Goal: Information Seeking & Learning: Learn about a topic

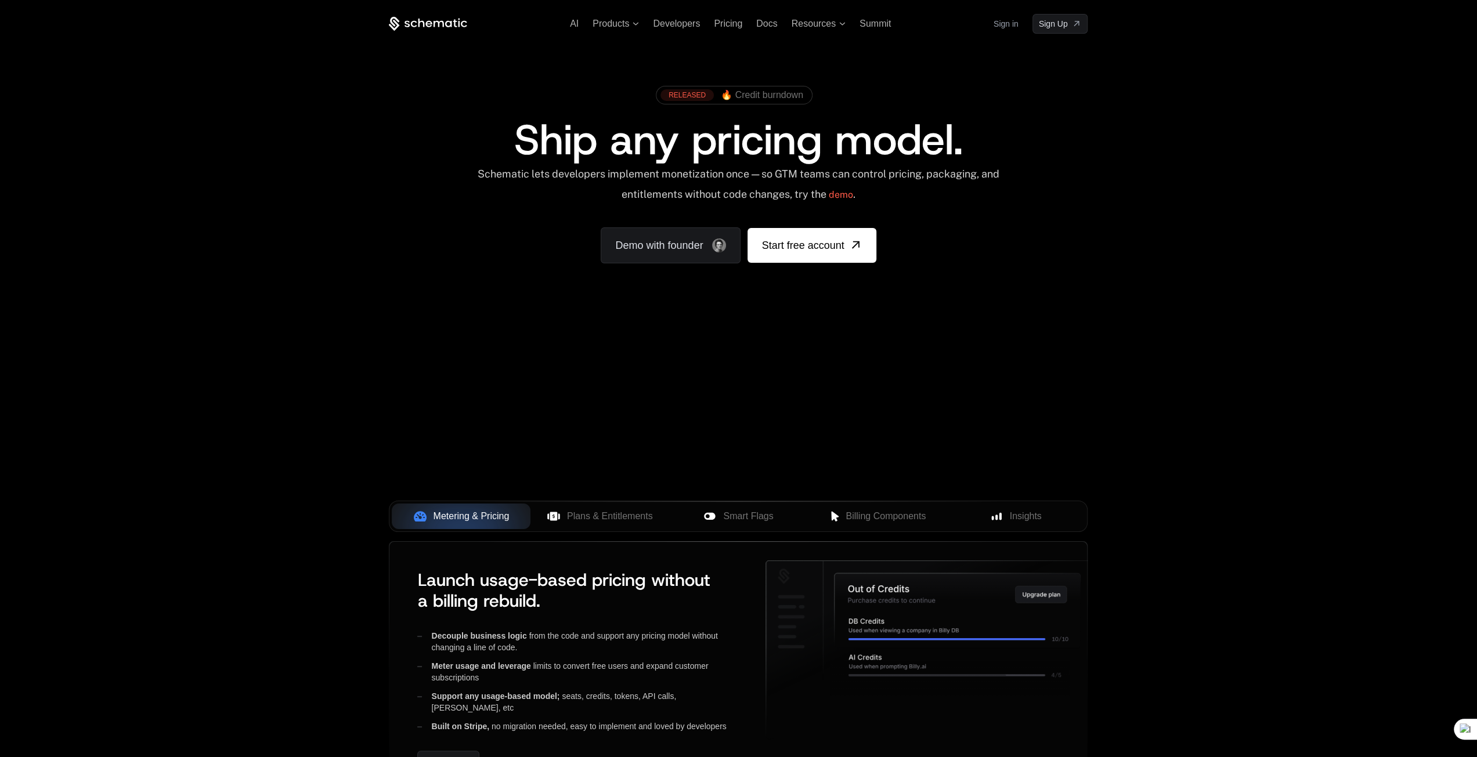
drag, startPoint x: 477, startPoint y: 389, endPoint x: 688, endPoint y: 364, distance: 212.2
click at [683, 364] on div "Your browser does not support the video tag." at bounding box center [738, 342] width 754 height 489
drag, startPoint x: 841, startPoint y: 389, endPoint x: 1122, endPoint y: 435, distance: 285.1
click at [1122, 436] on div "AI Products Developers Pricing Docs Resources Summit Sign in Sign Up RELEASED 🔥…" at bounding box center [738, 405] width 1477 height 810
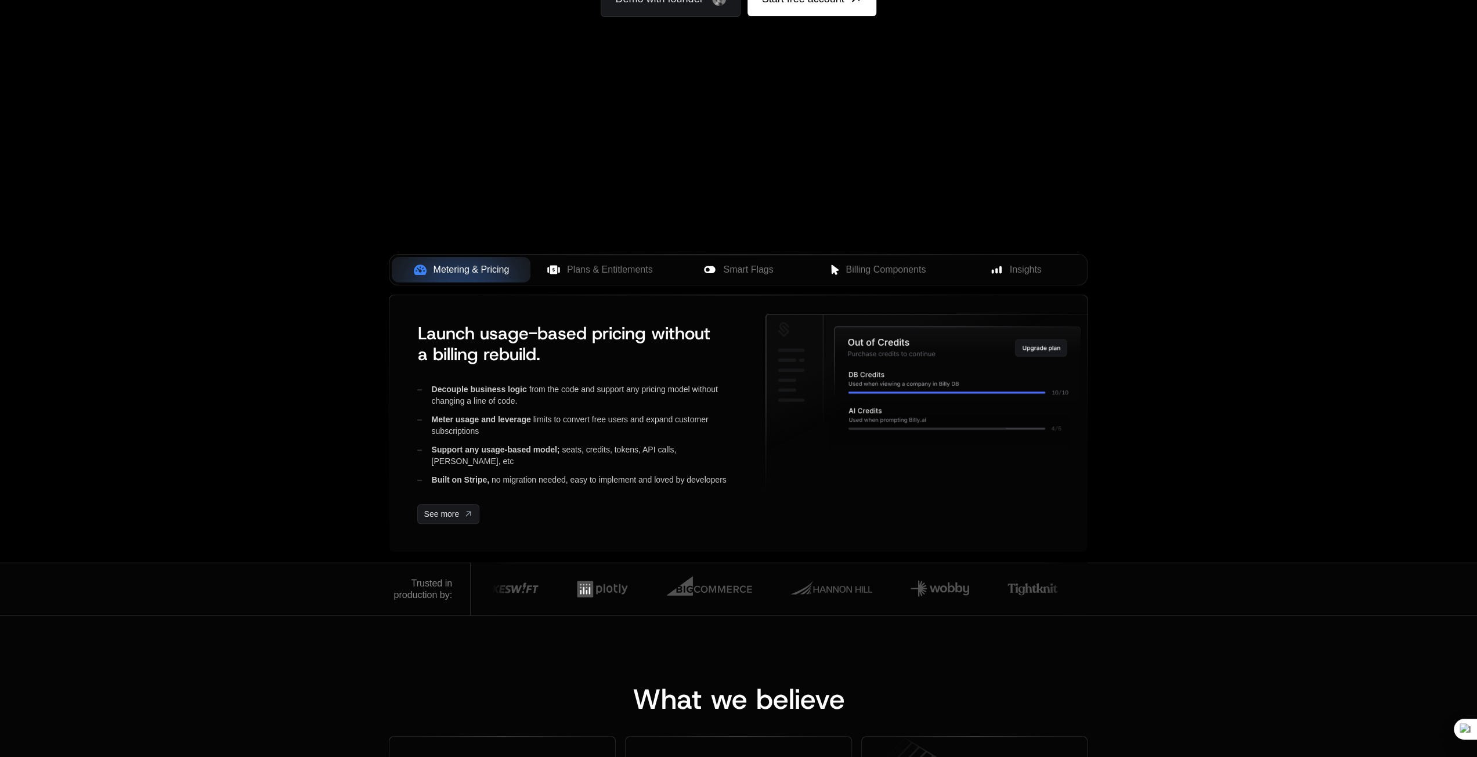
scroll to position [348, 0]
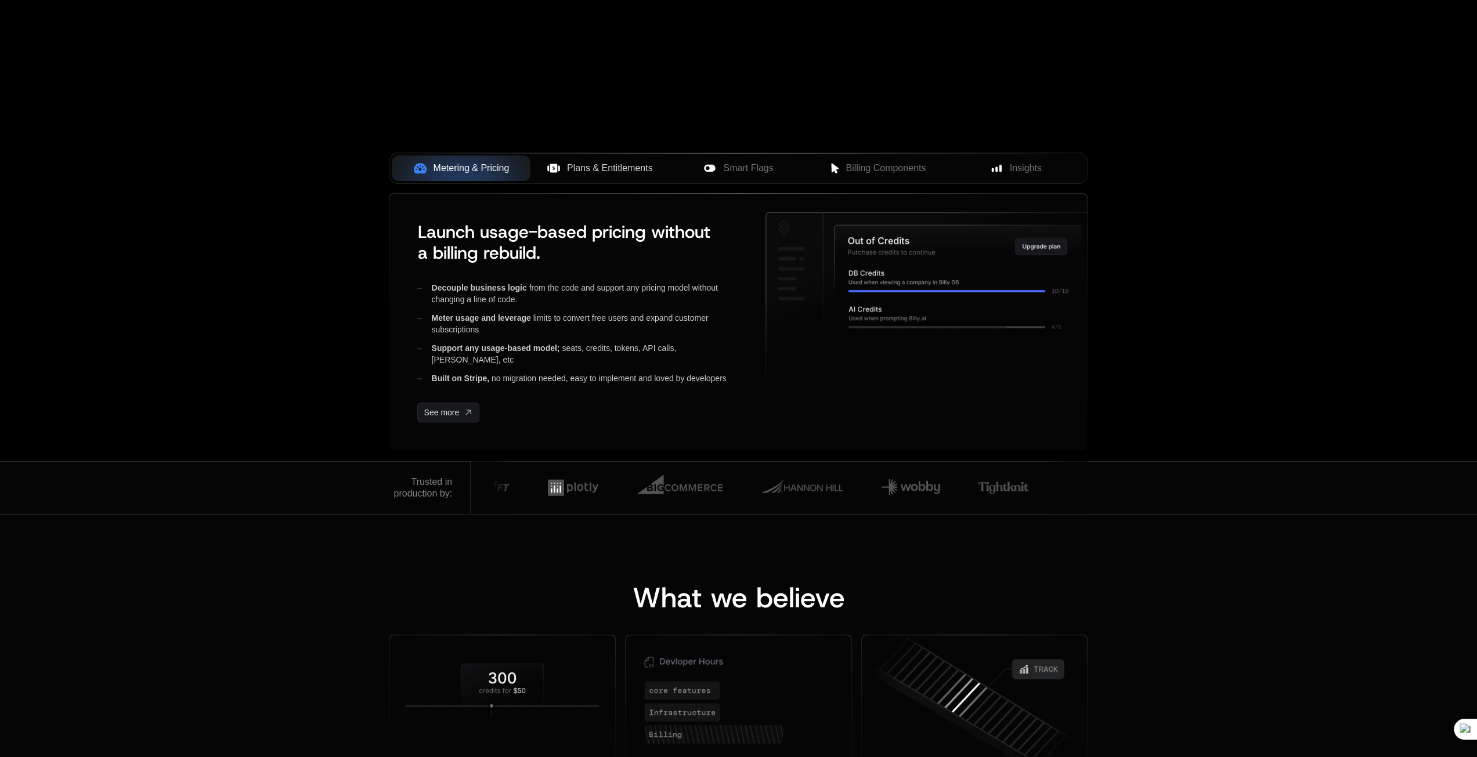
click at [586, 171] on span "Plans & Entitlements" at bounding box center [610, 168] width 86 height 14
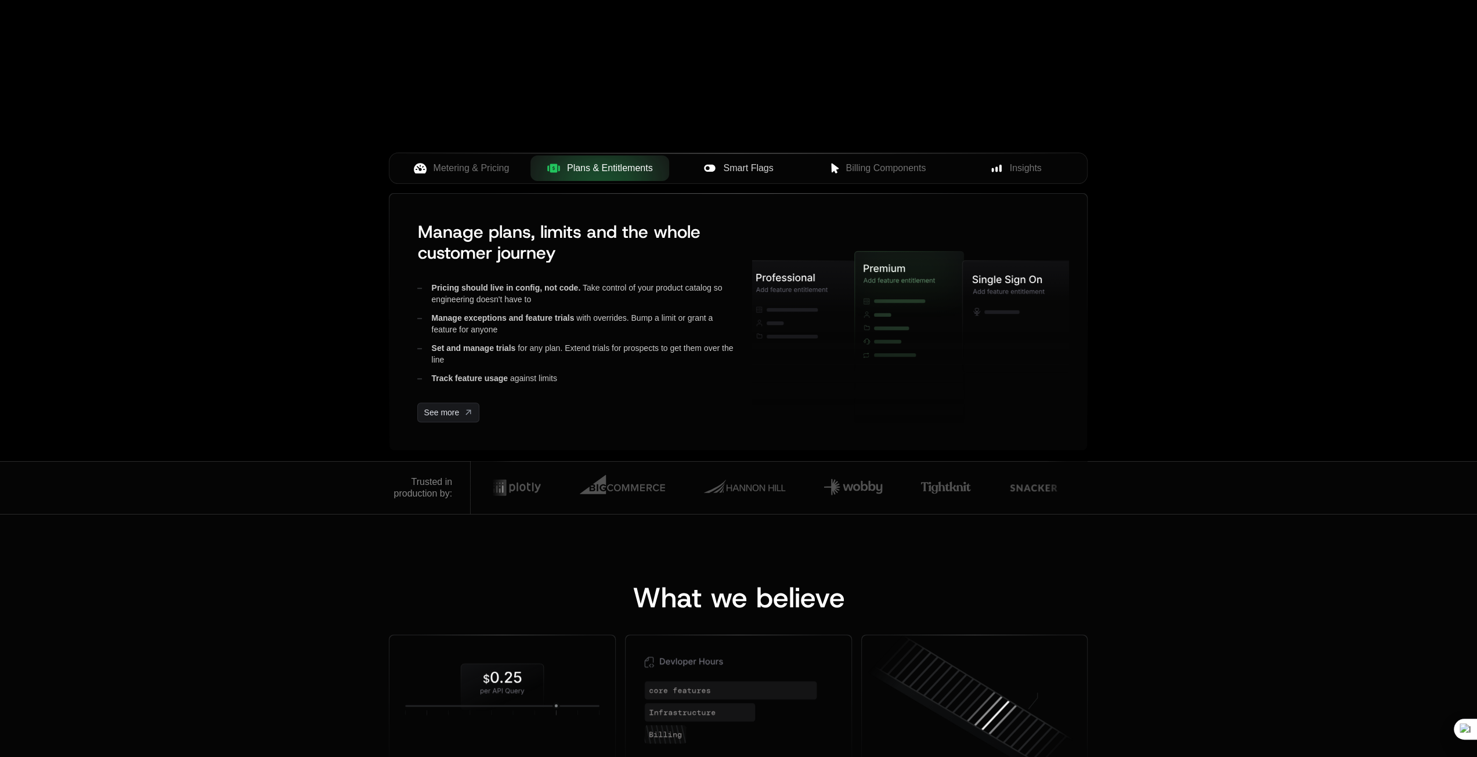
click at [720, 169] on div "Smart Flags" at bounding box center [738, 168] width 120 height 14
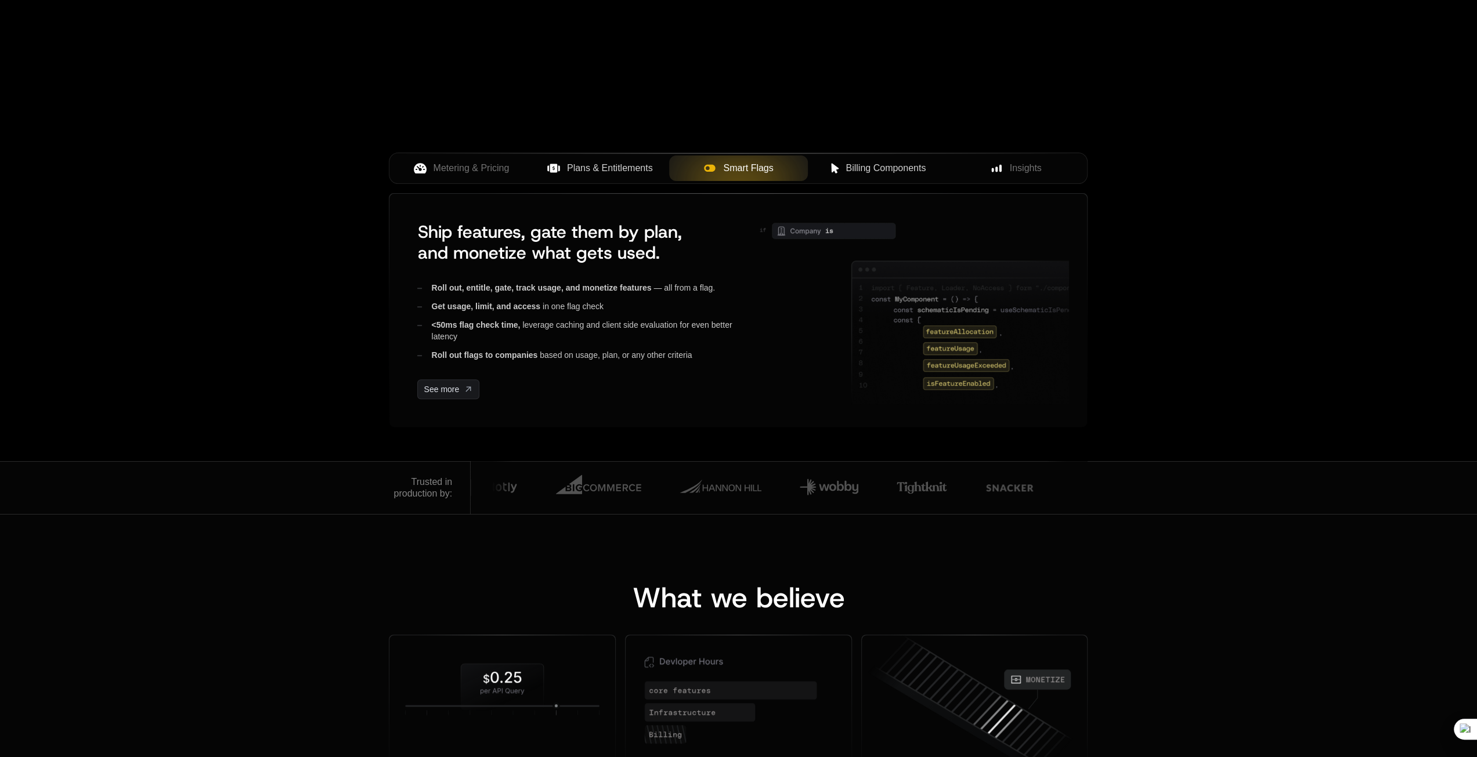
click at [863, 165] on span "Billing Components" at bounding box center [886, 168] width 80 height 14
click at [1016, 164] on span "Insights" at bounding box center [1026, 168] width 32 height 14
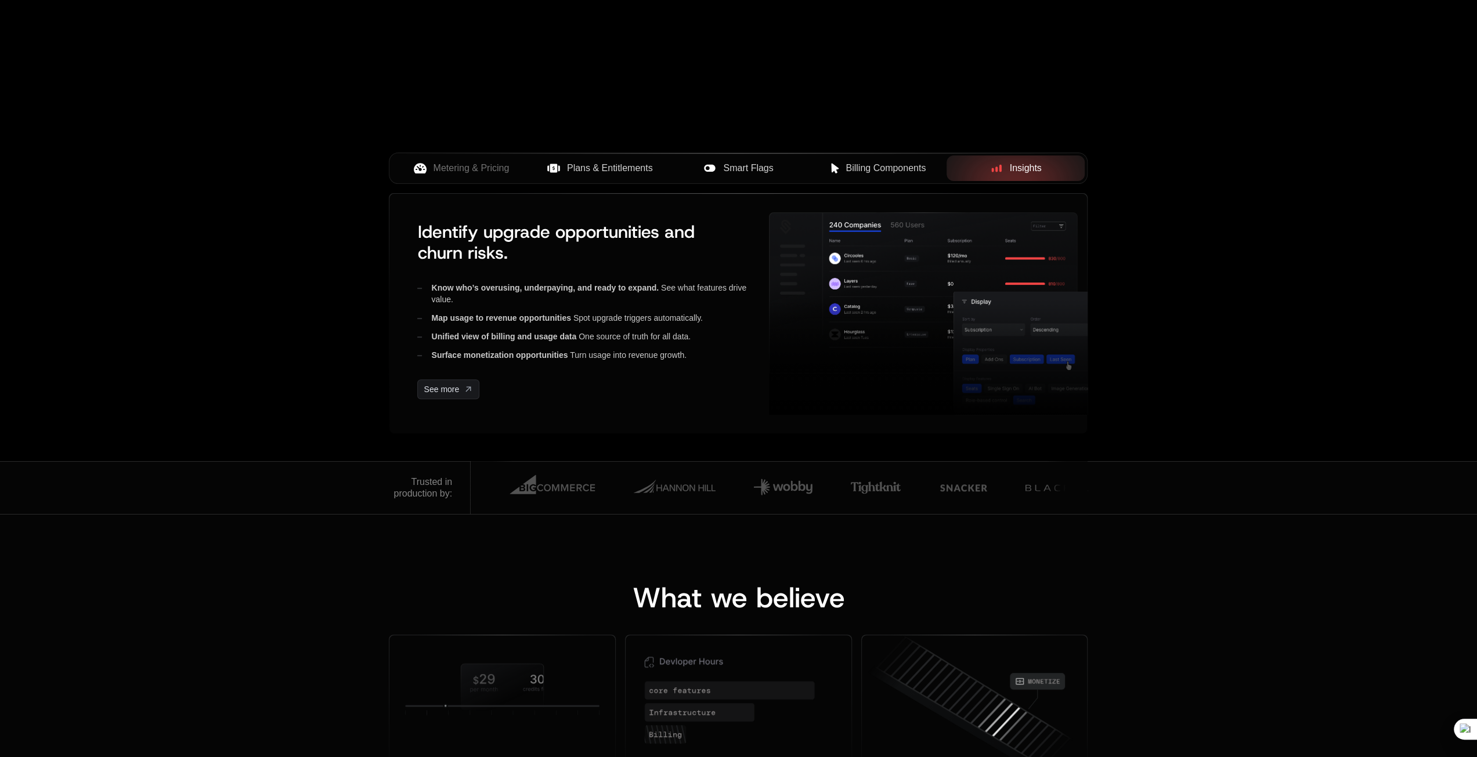
click at [612, 169] on span "Plans & Entitlements" at bounding box center [610, 168] width 86 height 14
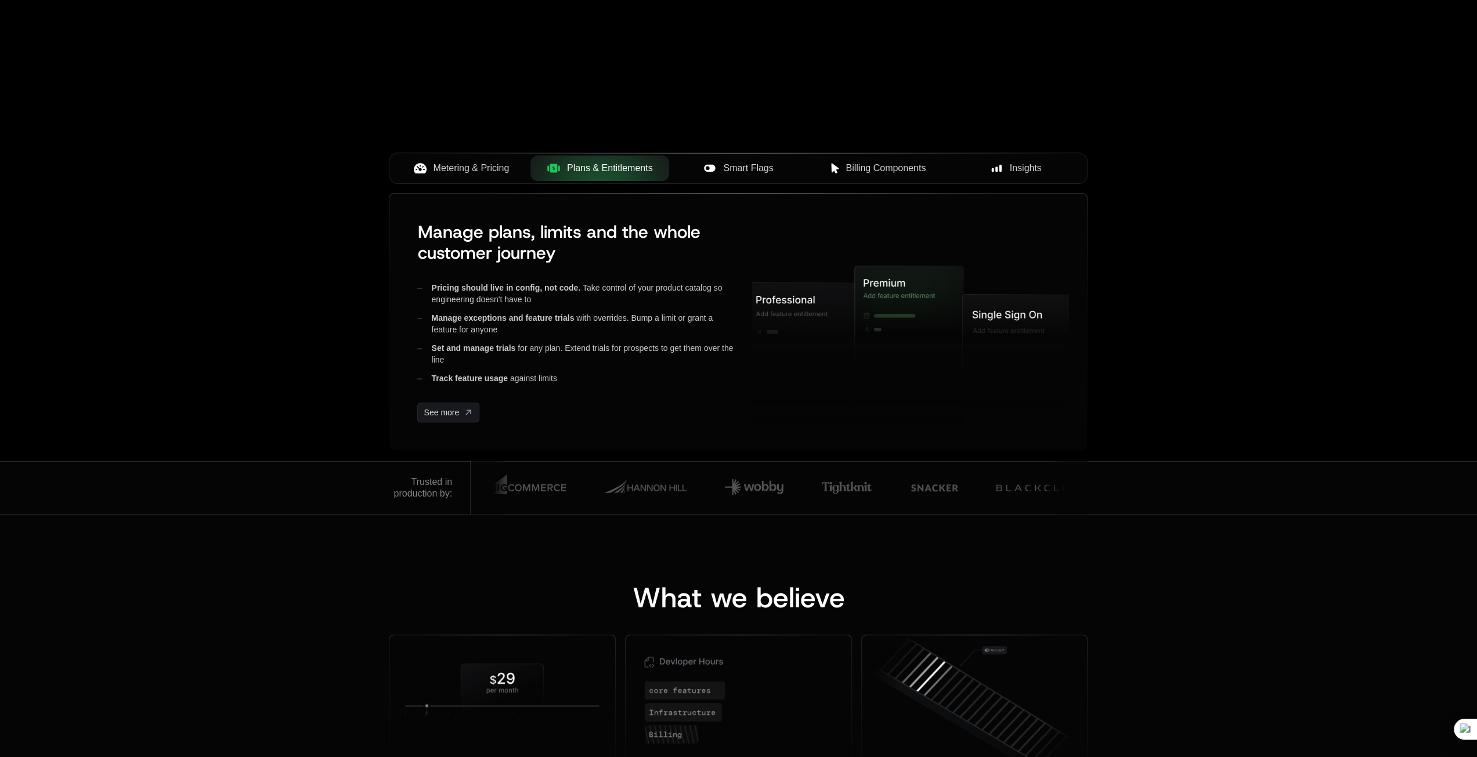
click at [435, 165] on span "Metering & Pricing" at bounding box center [472, 168] width 76 height 14
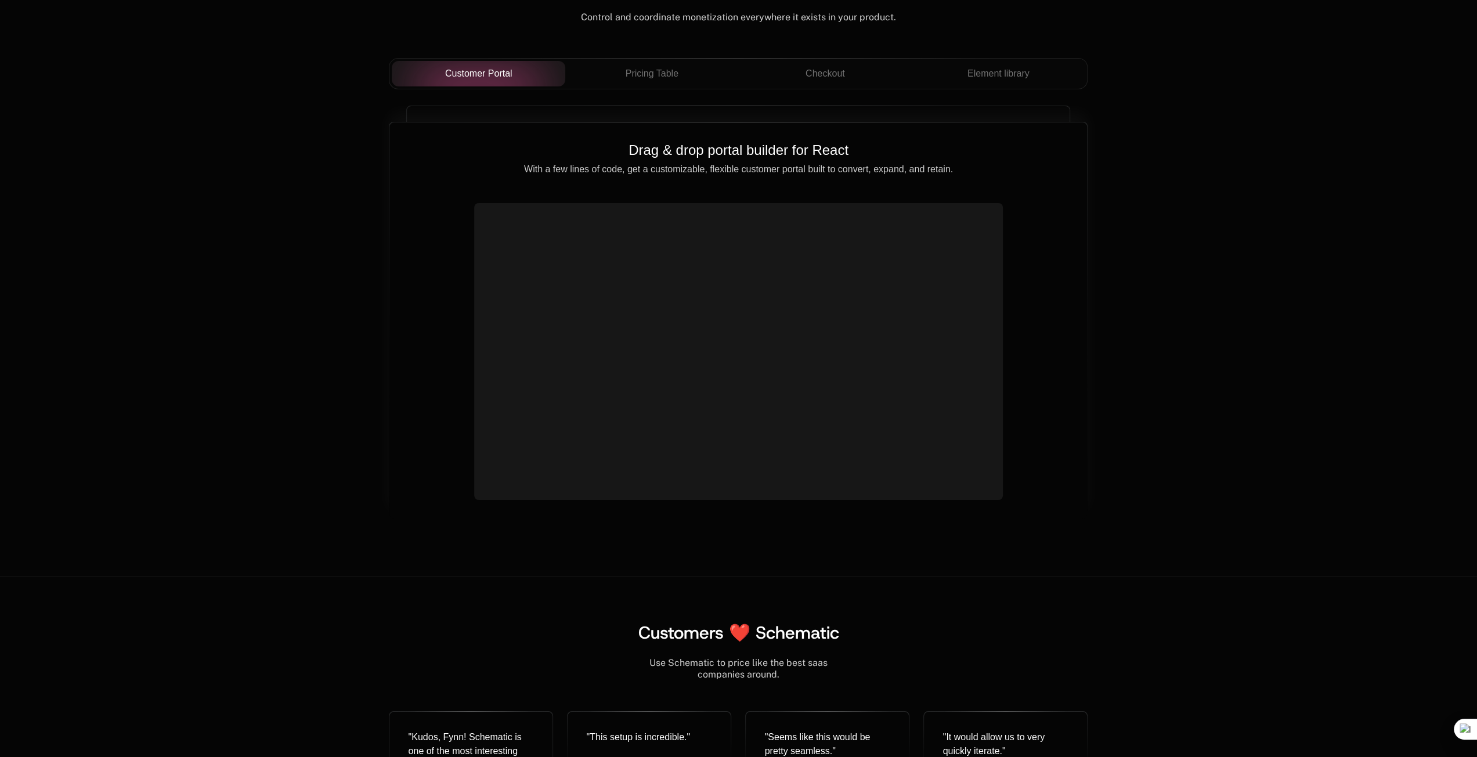
scroll to position [4005, 0]
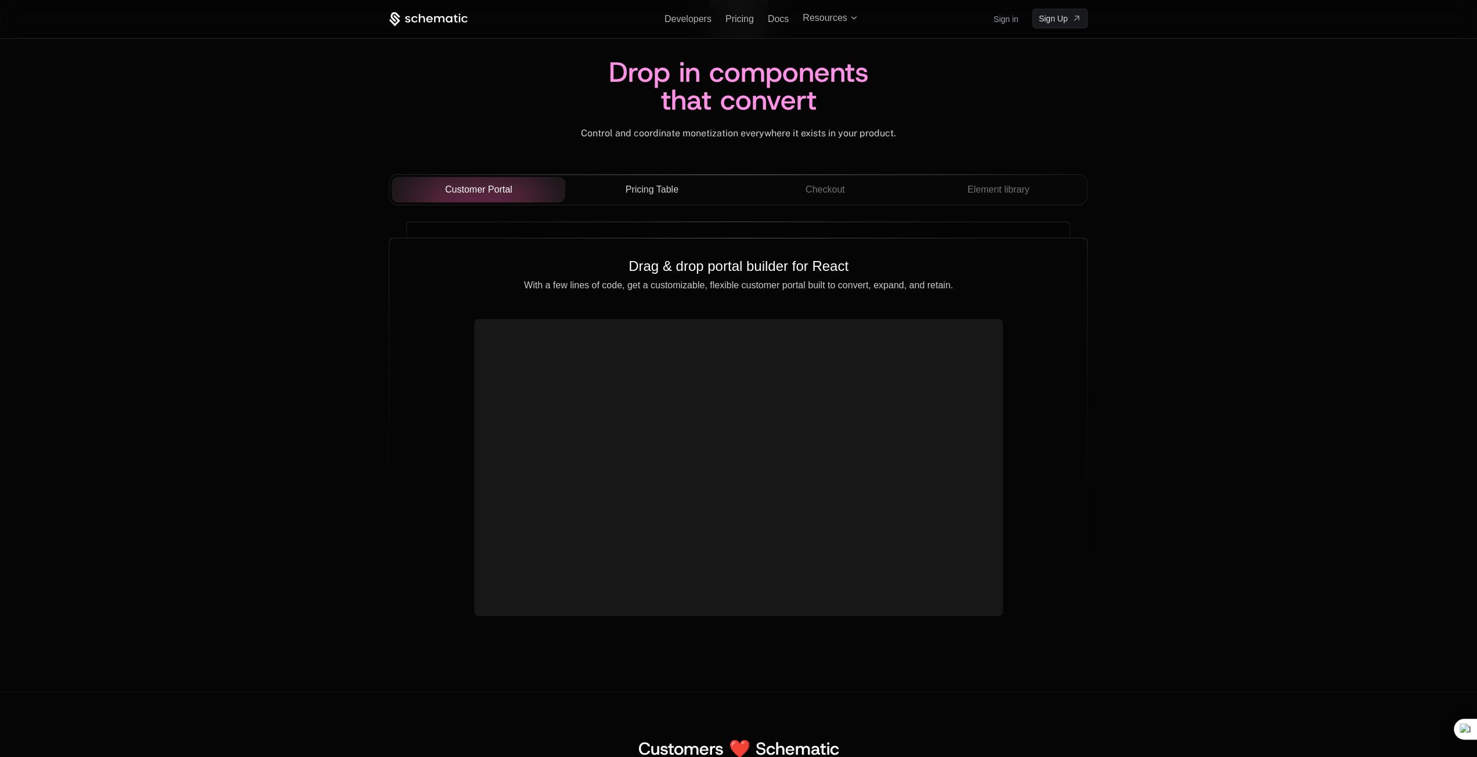
click at [662, 199] on button "Pricing Table" at bounding box center [652, 190] width 174 height 26
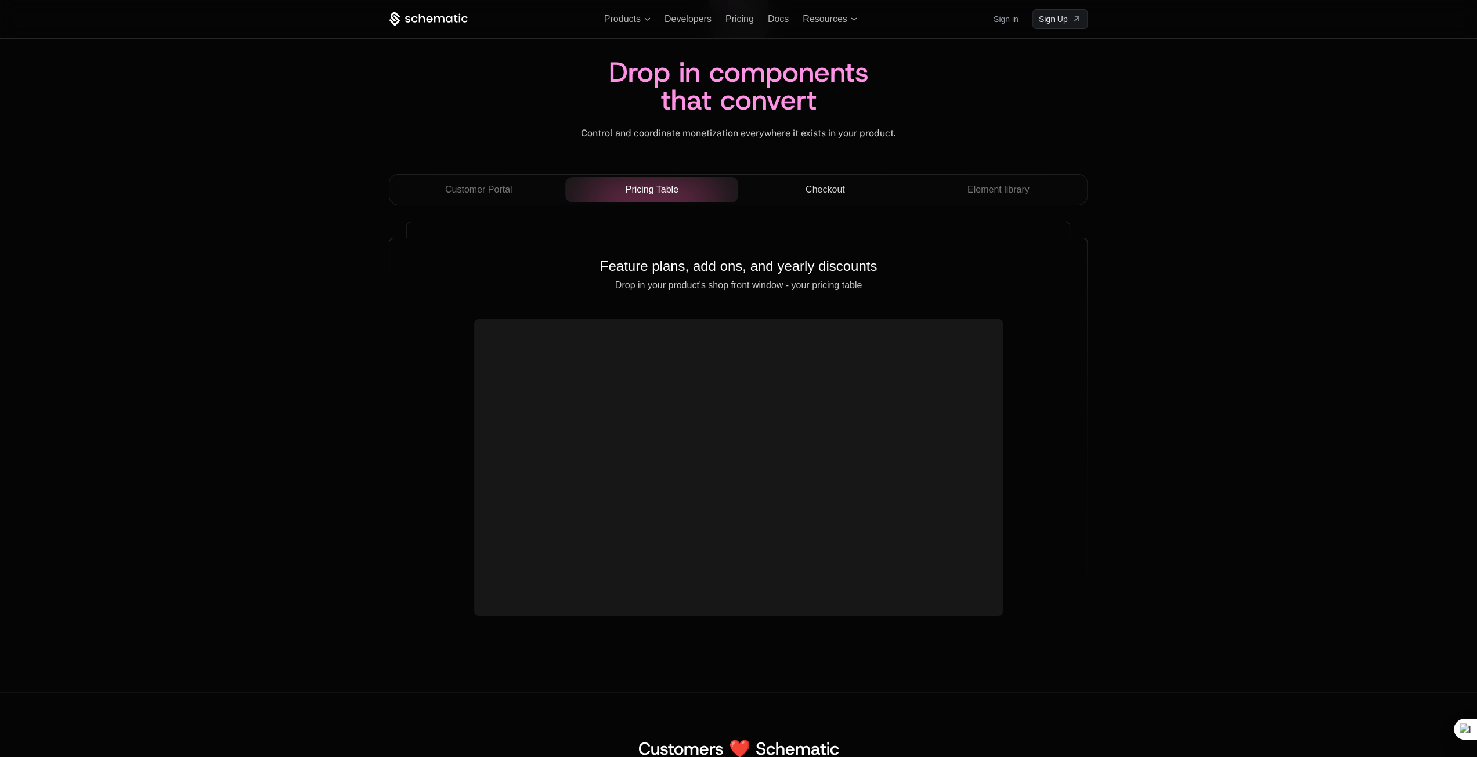
click at [792, 192] on div "Checkout" at bounding box center [825, 190] width 155 height 14
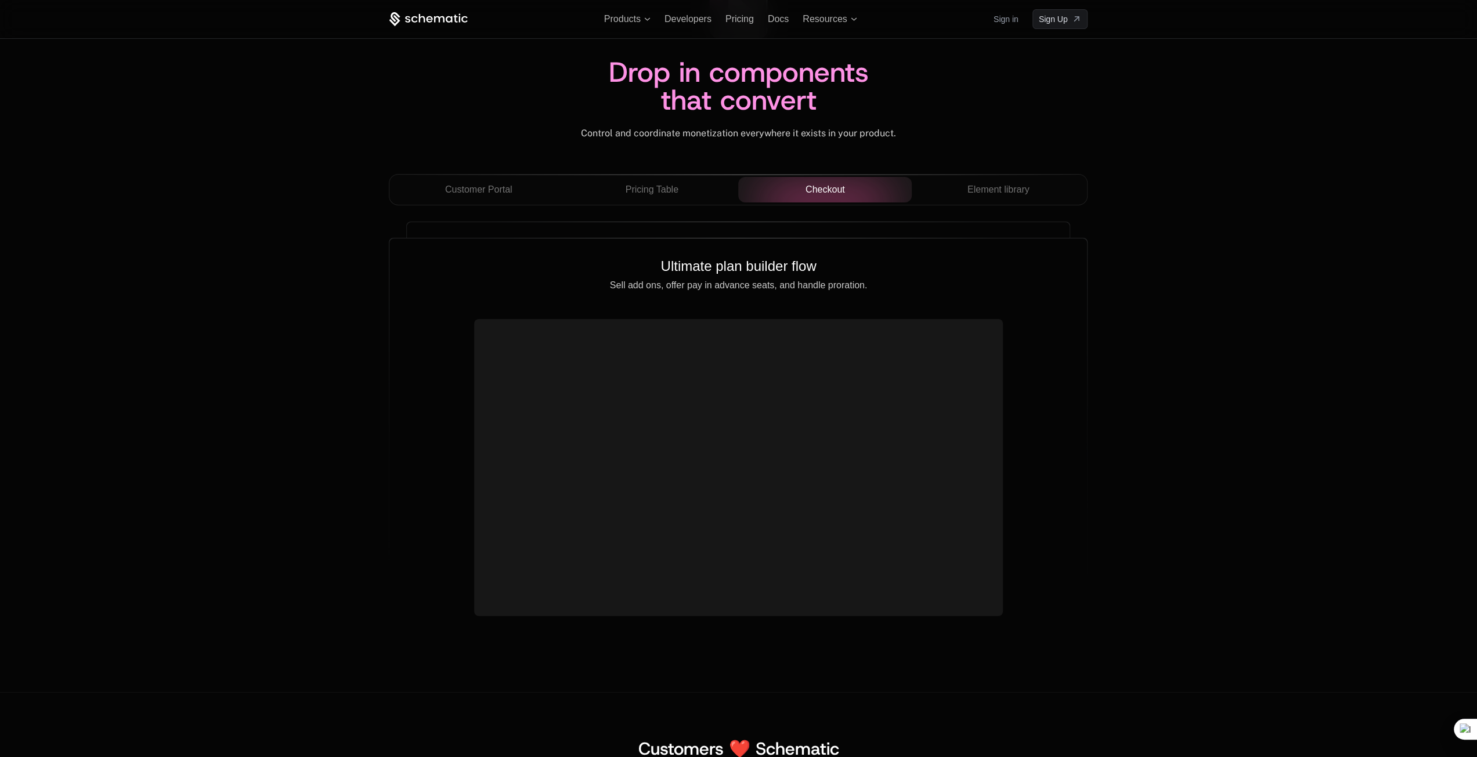
drag, startPoint x: 1254, startPoint y: 612, endPoint x: 1234, endPoint y: 558, distance: 58.0
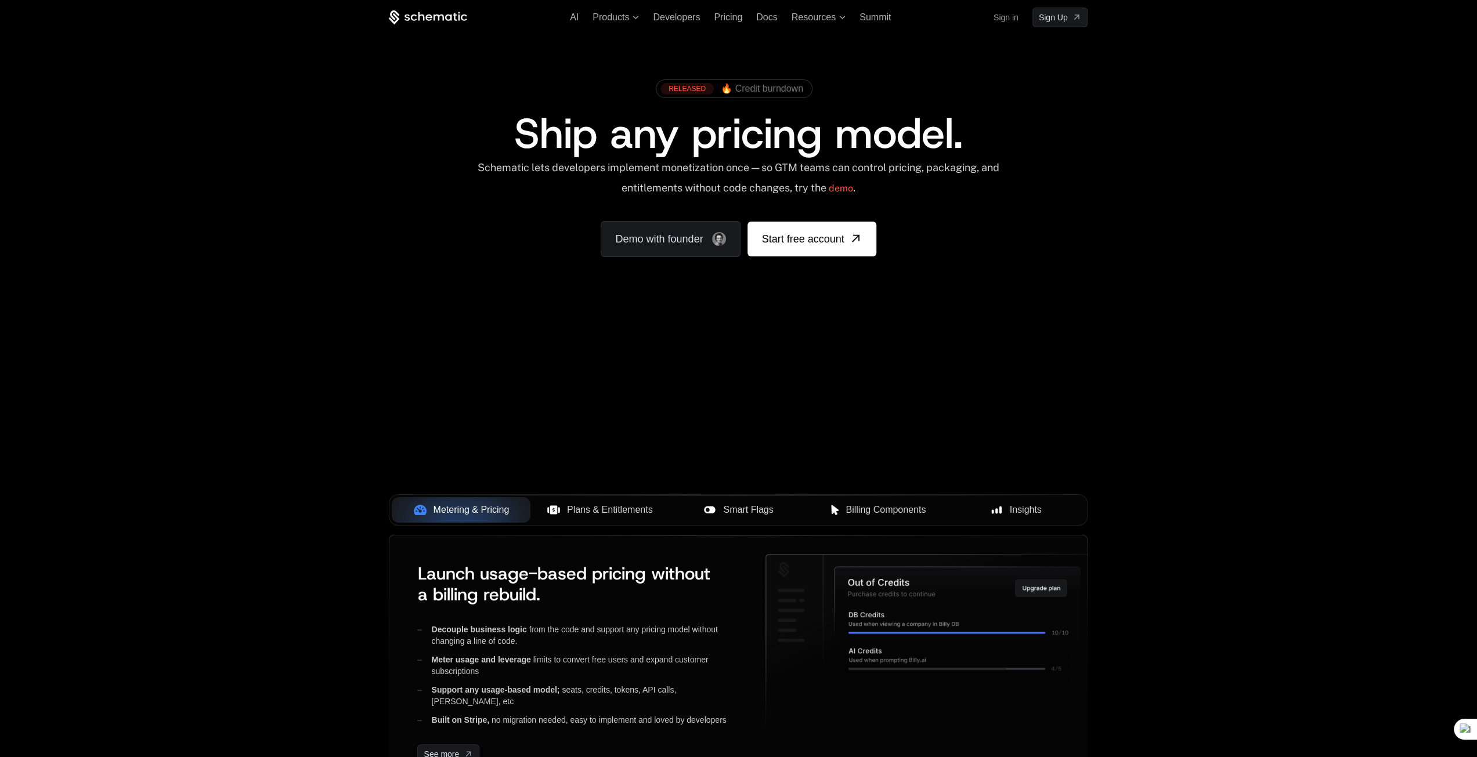
scroll to position [13, 0]
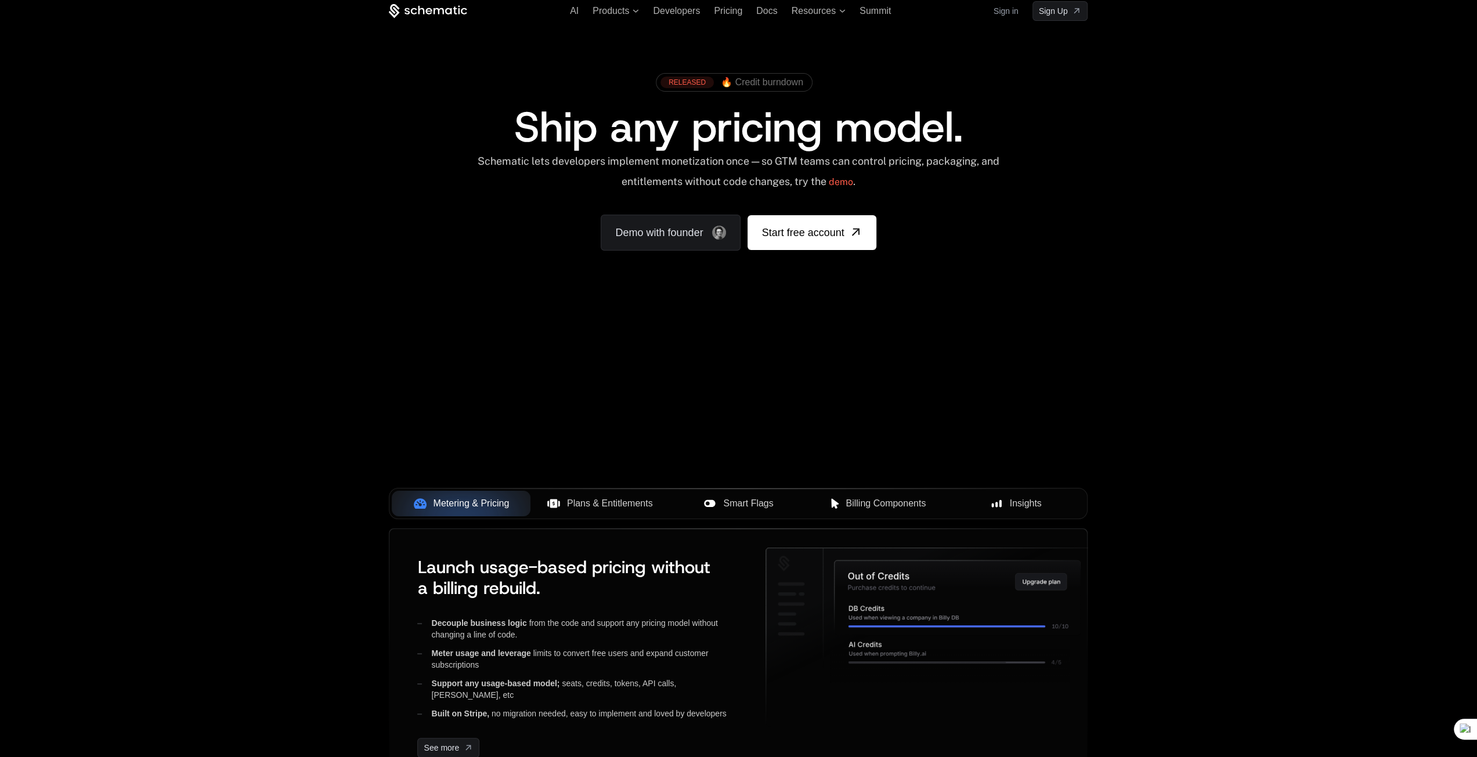
click at [608, 500] on span "Plans & Entitlements" at bounding box center [610, 504] width 86 height 14
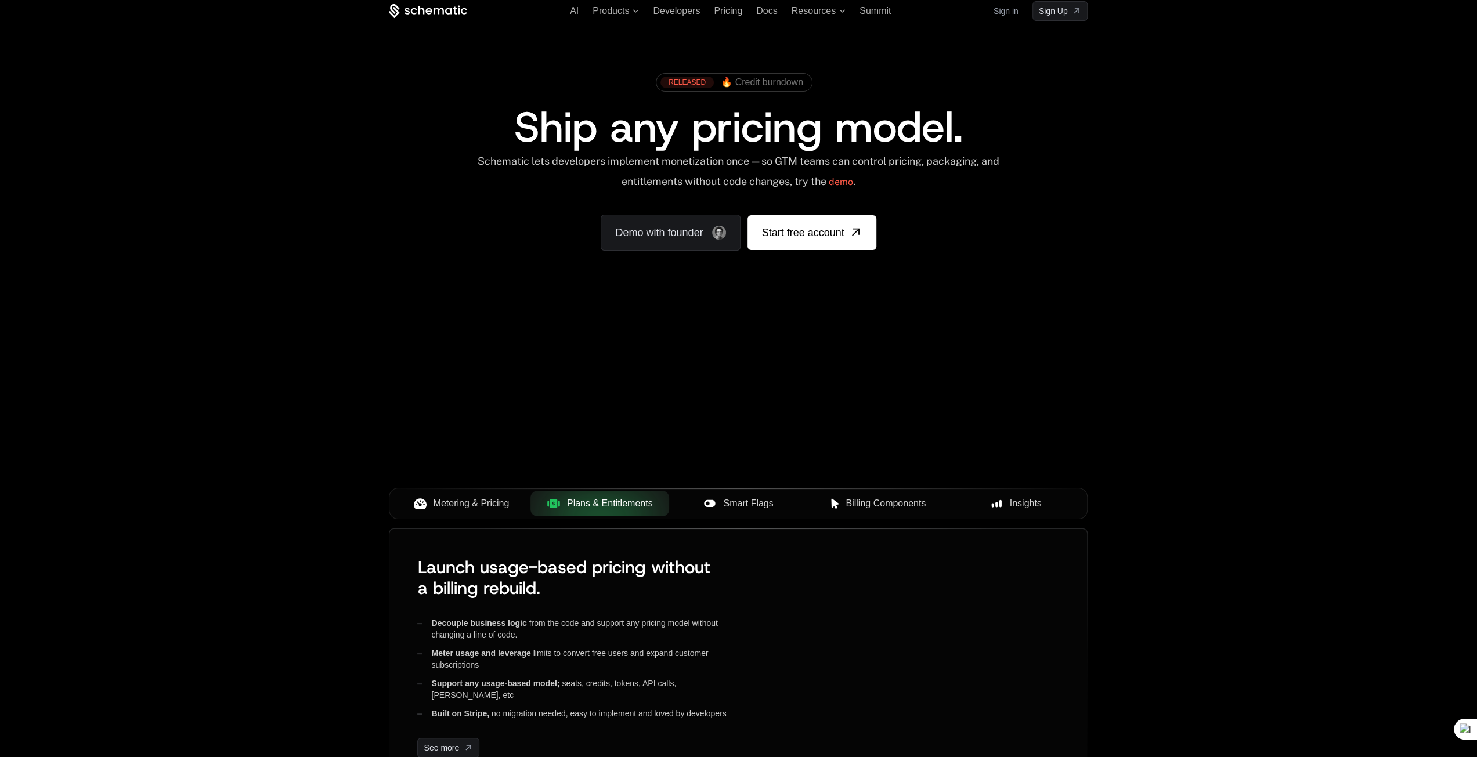
click at [776, 499] on div "Smart Flags" at bounding box center [738, 504] width 120 height 14
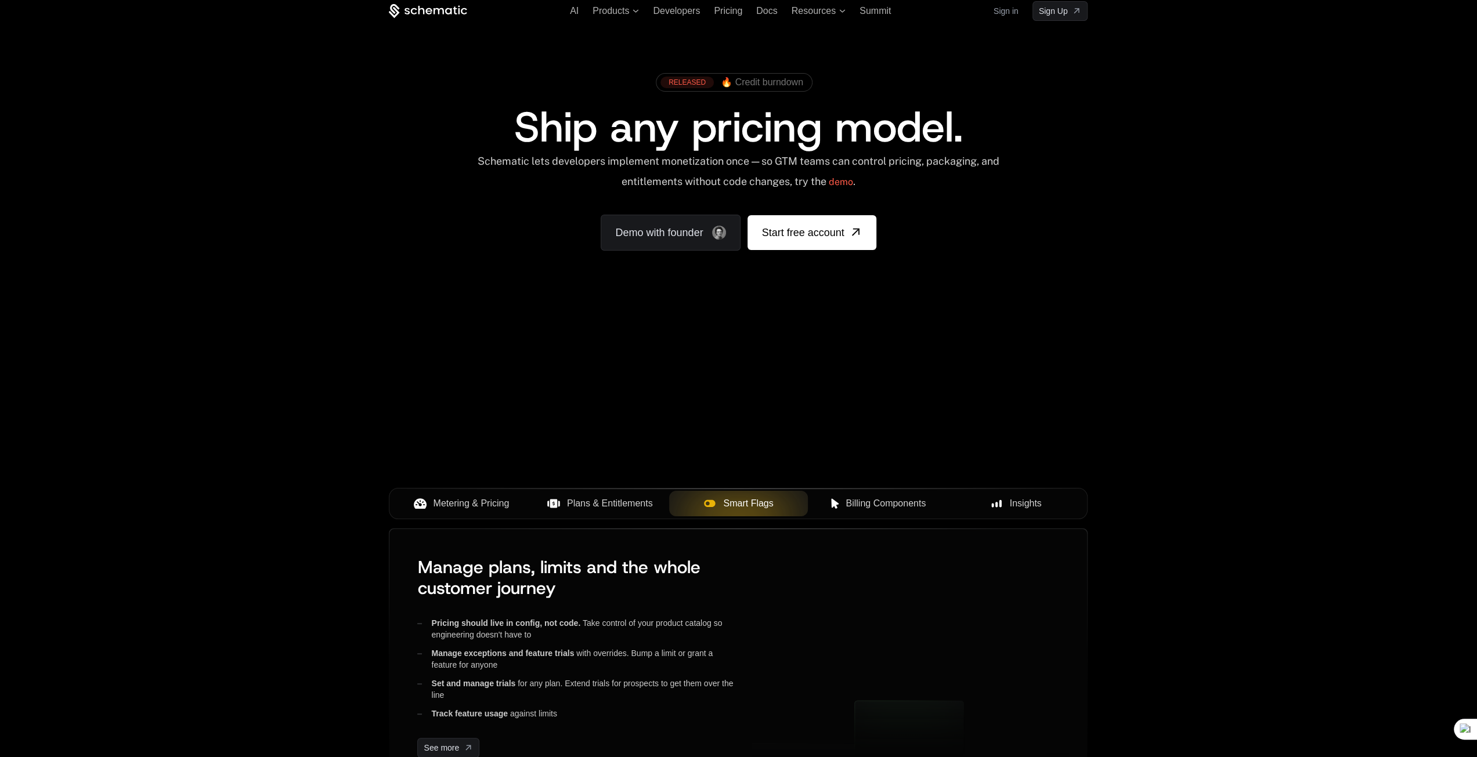
drag, startPoint x: 1346, startPoint y: 364, endPoint x: 1327, endPoint y: 464, distance: 101.8
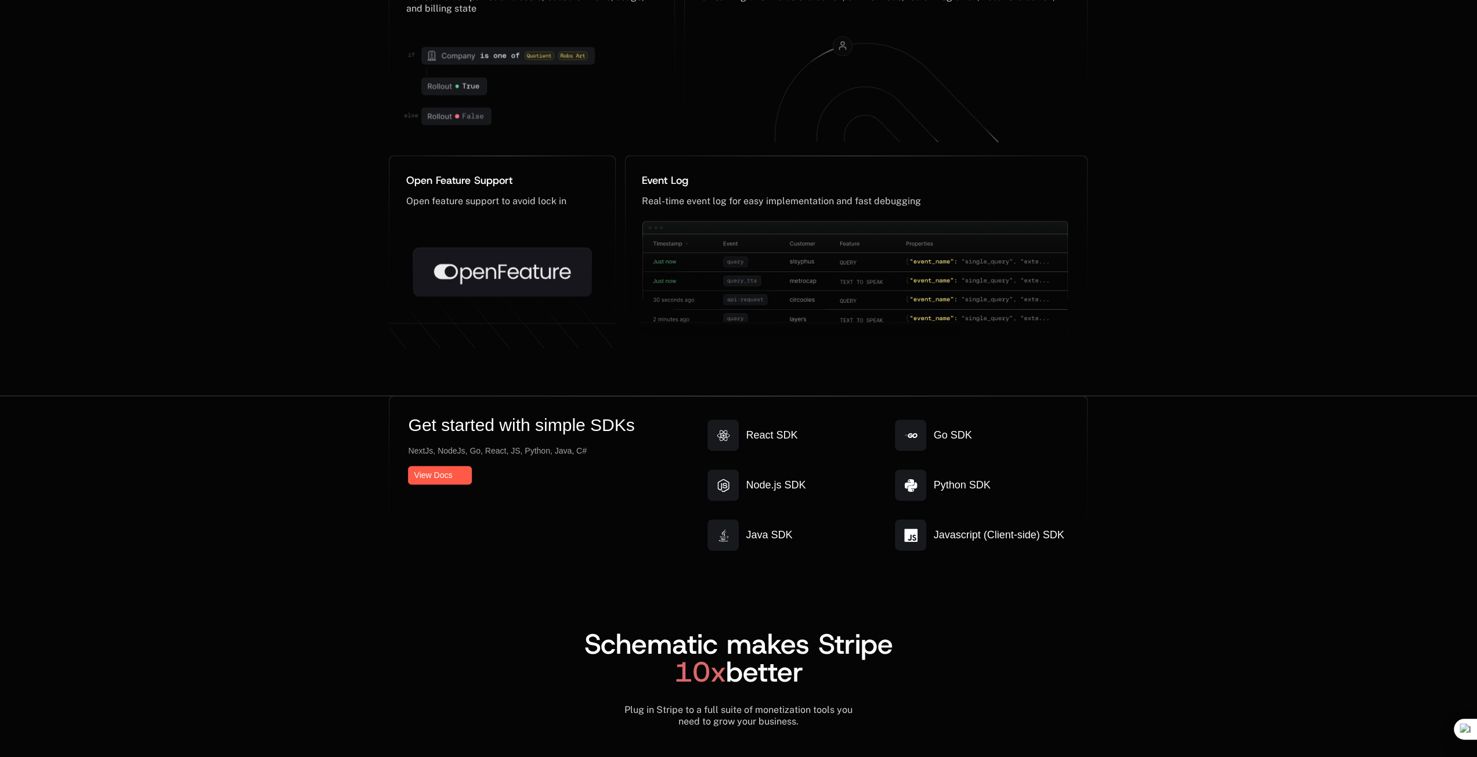
scroll to position [5478, 0]
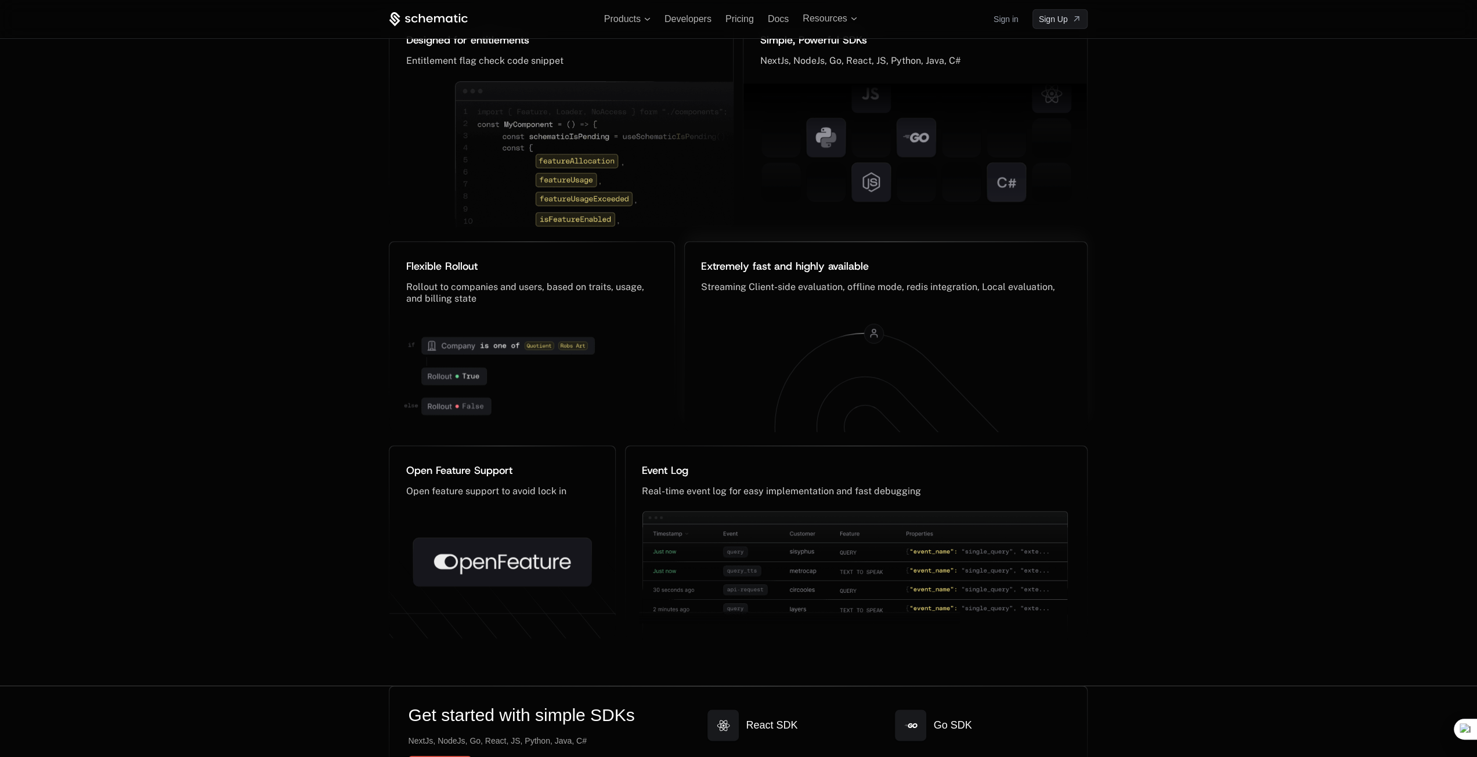
drag, startPoint x: 857, startPoint y: 378, endPoint x: 944, endPoint y: 405, distance: 90.9
click at [828, 406] on icon at bounding box center [889, 420] width 144 height 86
click at [1209, 466] on div "The feature flag, reinvented Not your grandpa’s feature flags Designed for enti…" at bounding box center [738, 243] width 1477 height 888
click at [869, 364] on icon at bounding box center [898, 413] width 247 height 160
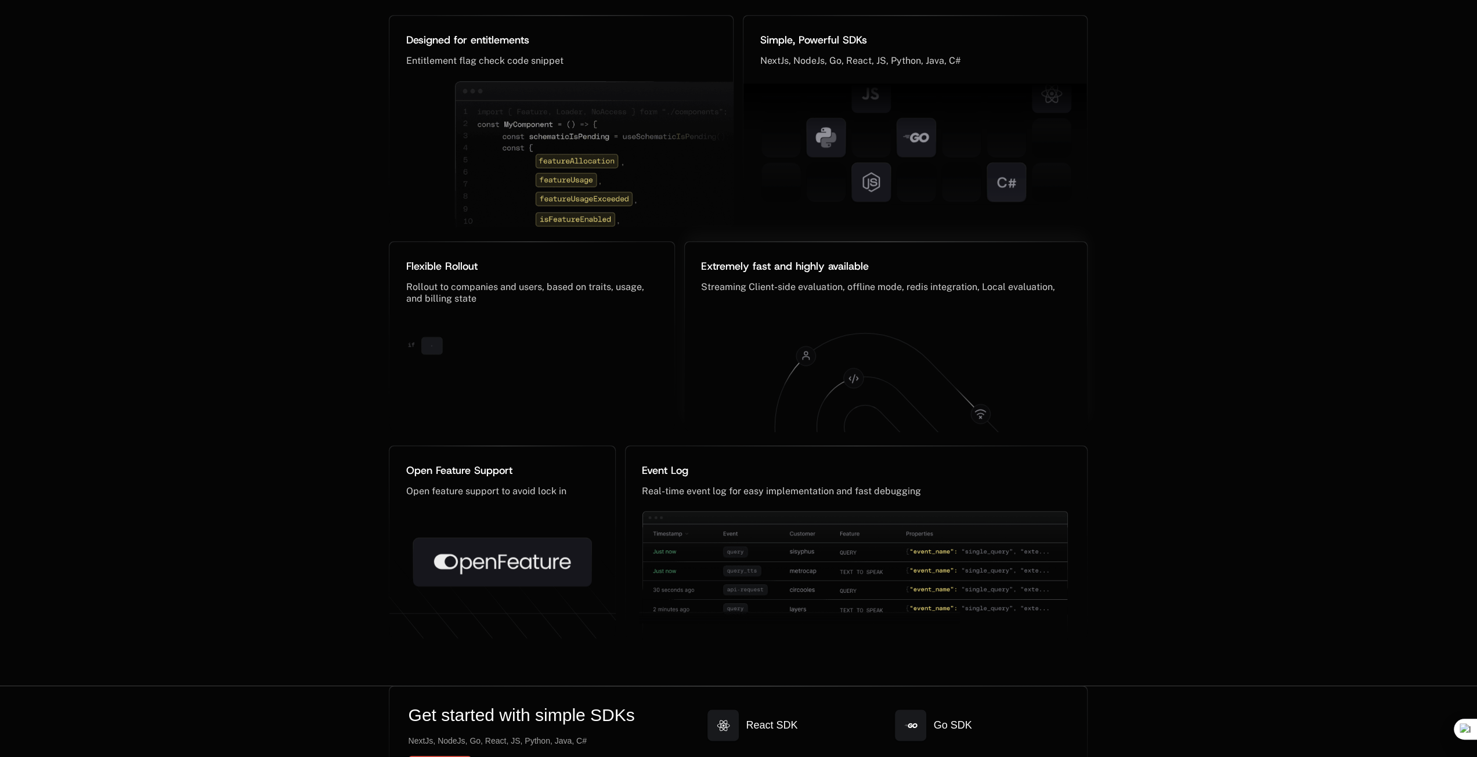
drag, startPoint x: 871, startPoint y: 364, endPoint x: 977, endPoint y: 376, distance: 106.3
drag, startPoint x: 977, startPoint y: 376, endPoint x: 856, endPoint y: 381, distance: 120.8
click at [864, 382] on g at bounding box center [898, 437] width 247 height 208
drag, startPoint x: 854, startPoint y: 382, endPoint x: 903, endPoint y: 391, distance: 50.1
click at [911, 393] on g at bounding box center [898, 436] width 247 height 212
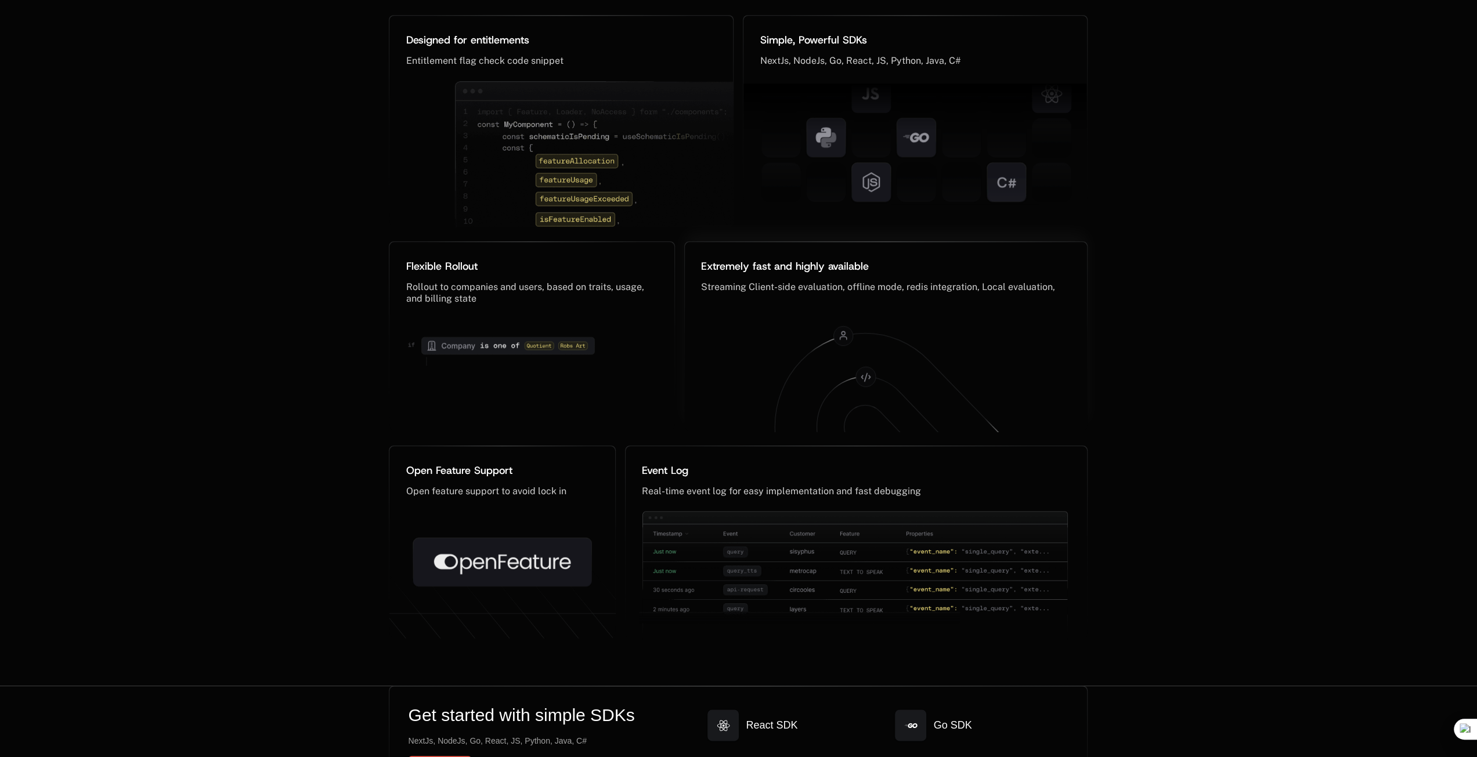
drag, startPoint x: 851, startPoint y: 377, endPoint x: 915, endPoint y: 382, distance: 64.7
click at [917, 383] on g at bounding box center [898, 433] width 247 height 215
click at [851, 373] on icon at bounding box center [898, 413] width 247 height 160
drag, startPoint x: 878, startPoint y: 371, endPoint x: 884, endPoint y: 375, distance: 7.8
drag, startPoint x: 884, startPoint y: 375, endPoint x: 823, endPoint y: 407, distance: 69.6
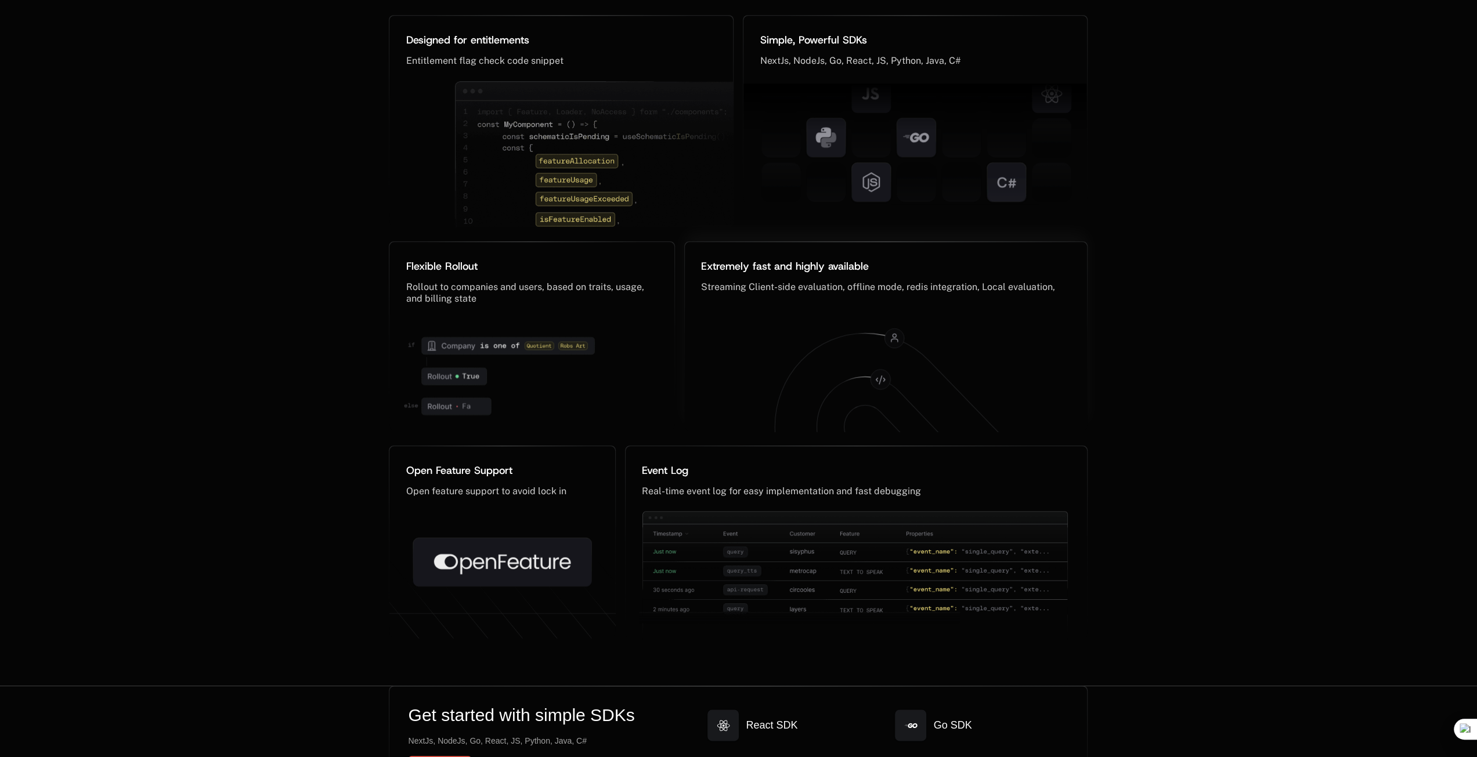
click at [825, 408] on icon at bounding box center [889, 420] width 144 height 86
click at [328, 438] on div "The feature flag, reinvented Not your grandpa’s feature flags Designed for enti…" at bounding box center [738, 243] width 1477 height 888
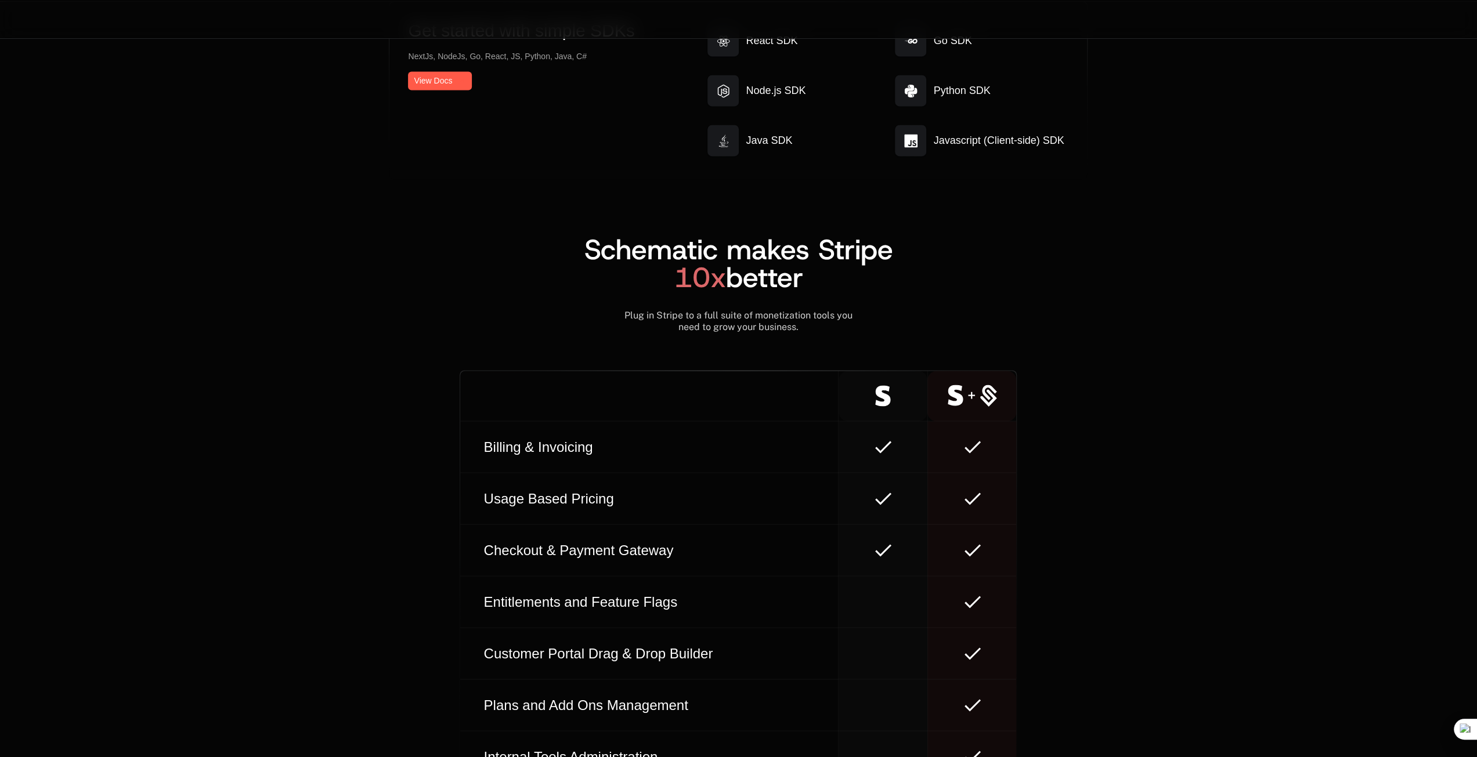
scroll to position [0, 0]
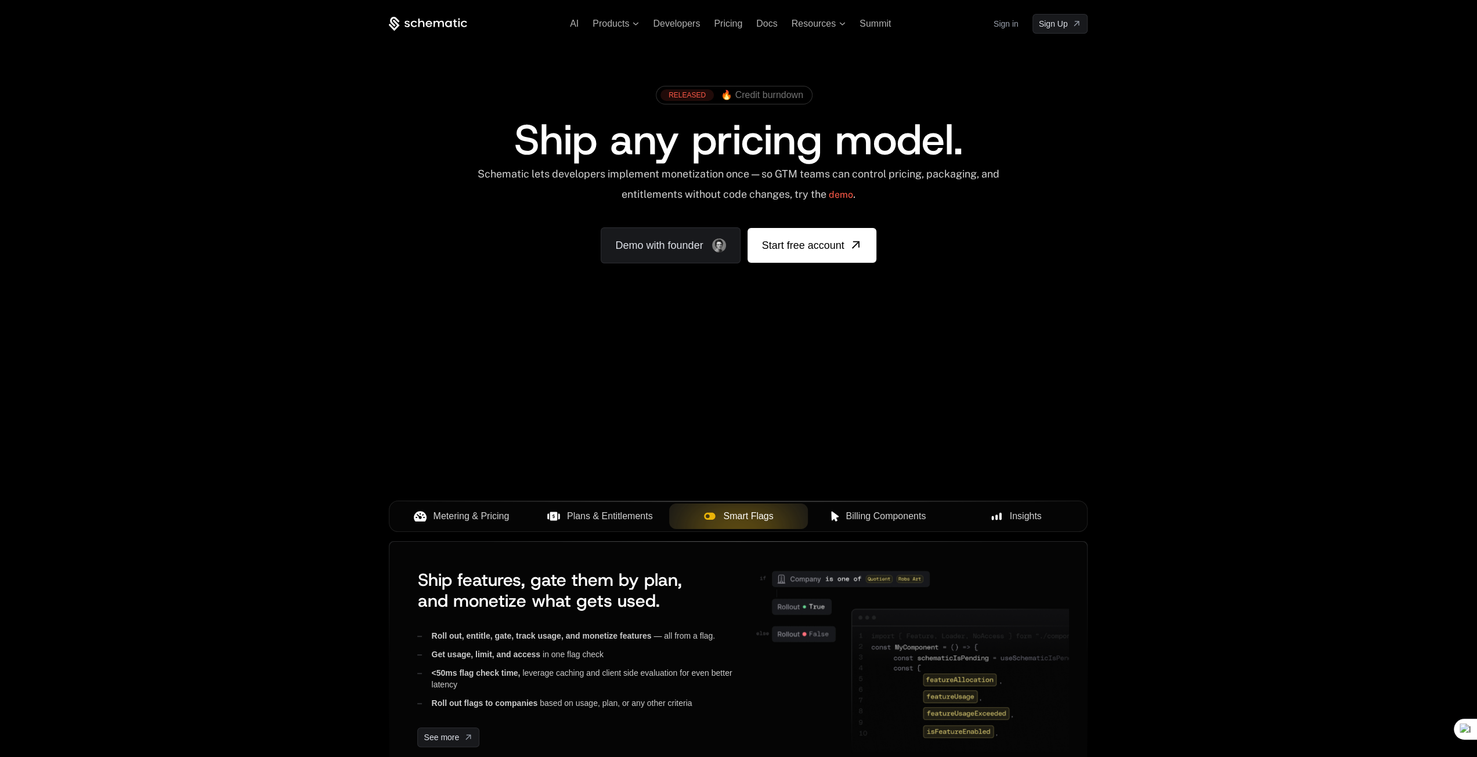
click at [876, 510] on span "Billing Components" at bounding box center [886, 517] width 80 height 14
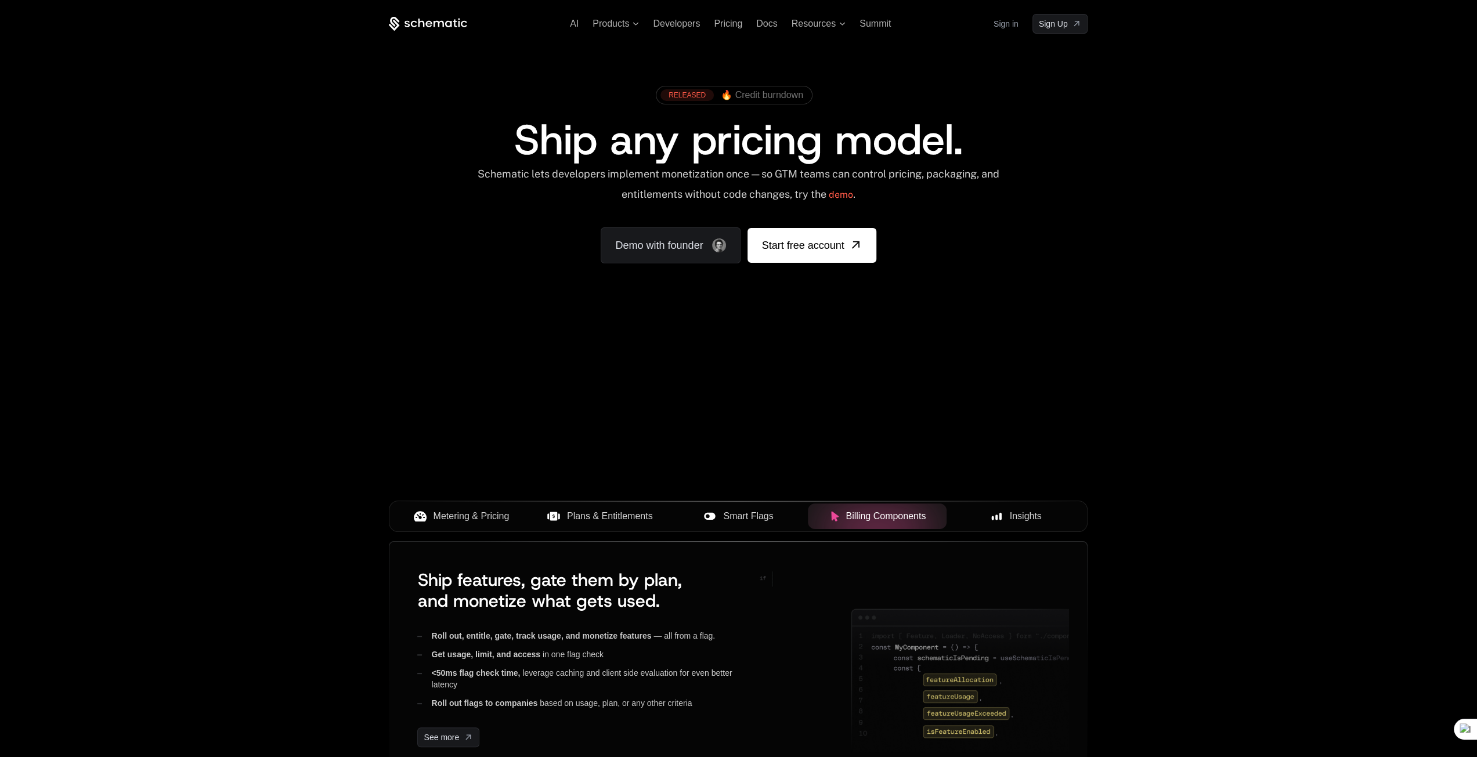
click at [1013, 510] on span "Insights" at bounding box center [1026, 517] width 32 height 14
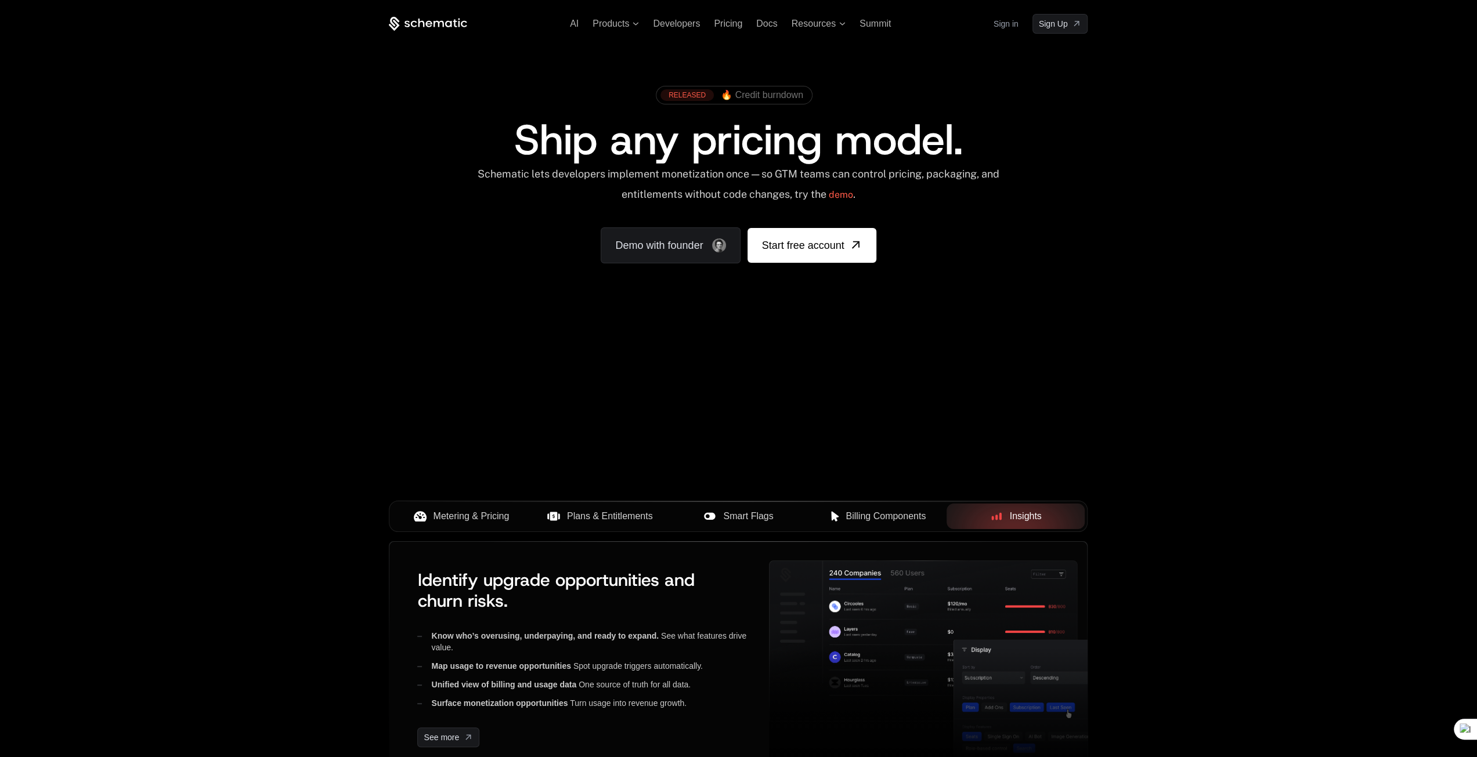
click at [676, 29] on div "AI Products Developers Pricing Docs Resources Summit Sign in Sign Up" at bounding box center [738, 24] width 699 height 20
click at [676, 27] on span "Developers" at bounding box center [676, 24] width 47 height 10
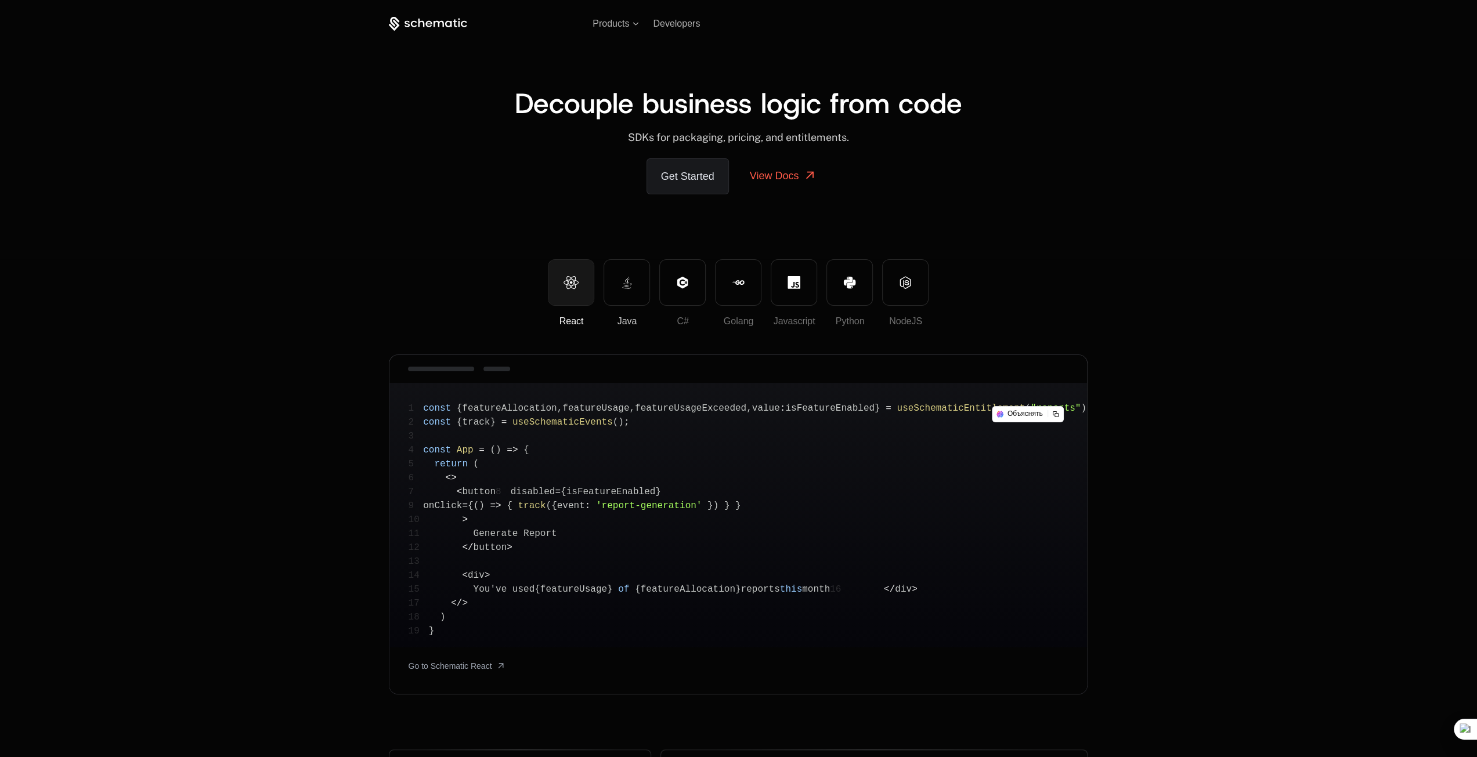
click at [616, 290] on button "Java" at bounding box center [627, 282] width 46 height 46
drag, startPoint x: 692, startPoint y: 286, endPoint x: 711, endPoint y: 285, distance: 19.2
click at [693, 286] on button "C#" at bounding box center [682, 282] width 46 height 46
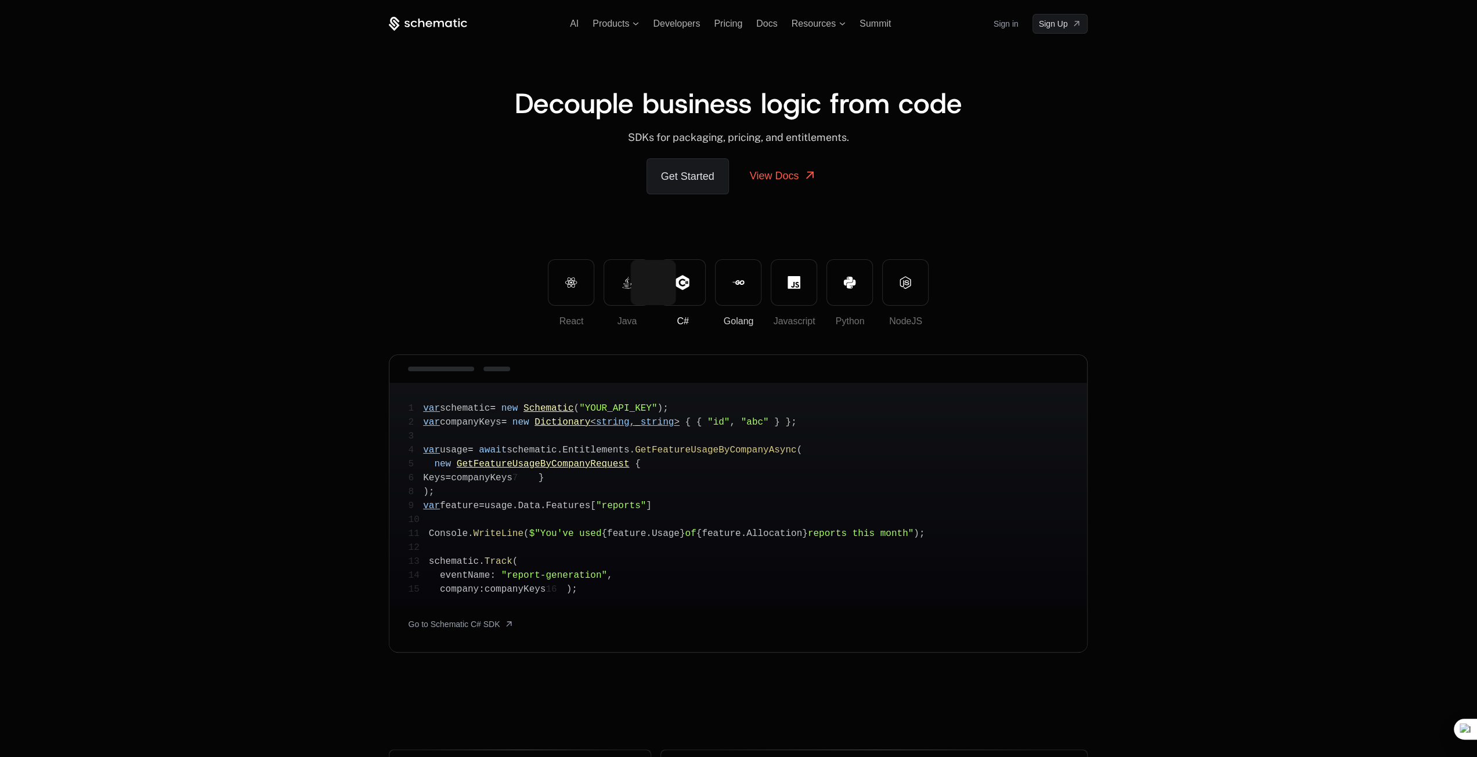
click at [754, 284] on button "Golang" at bounding box center [738, 282] width 46 height 46
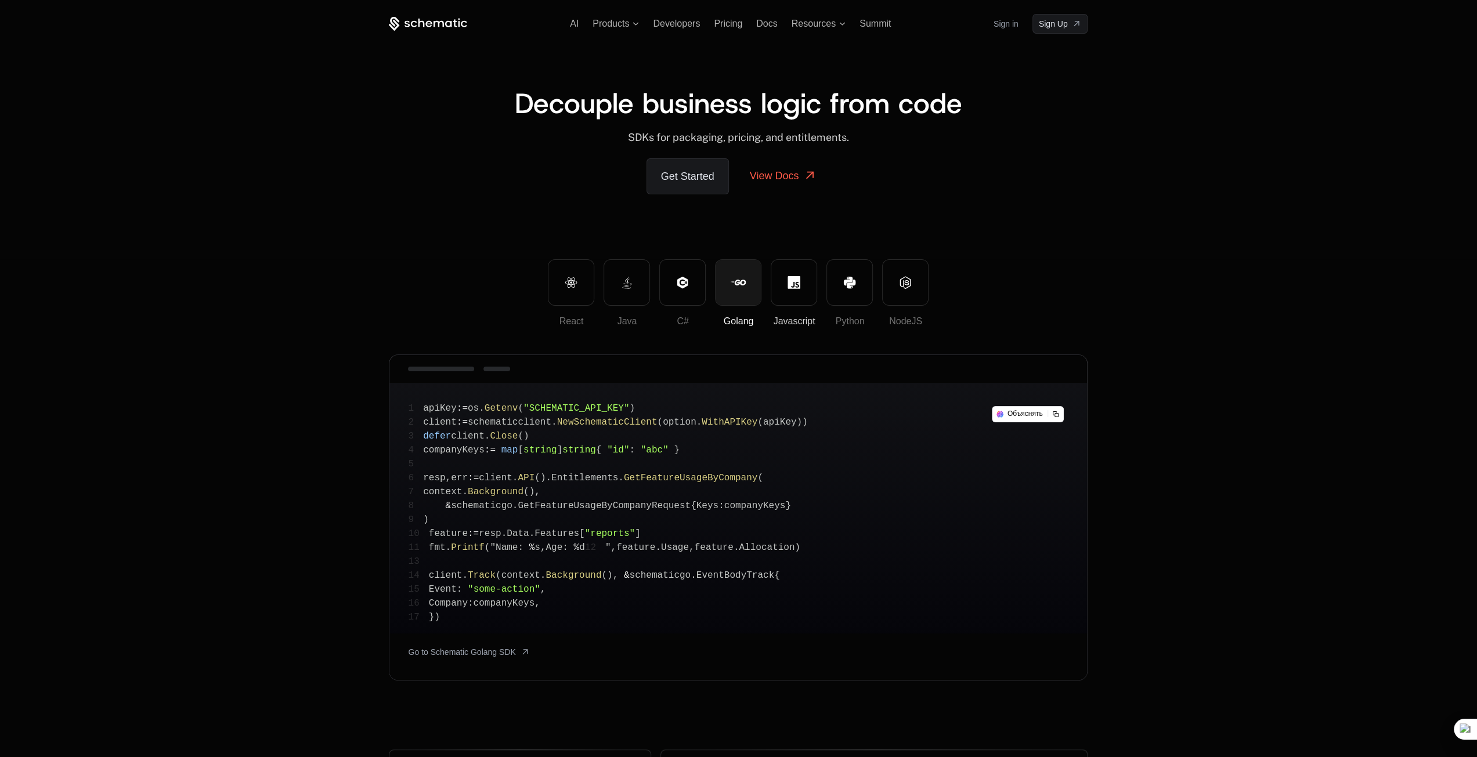
click at [782, 281] on button "Javascript" at bounding box center [794, 282] width 46 height 46
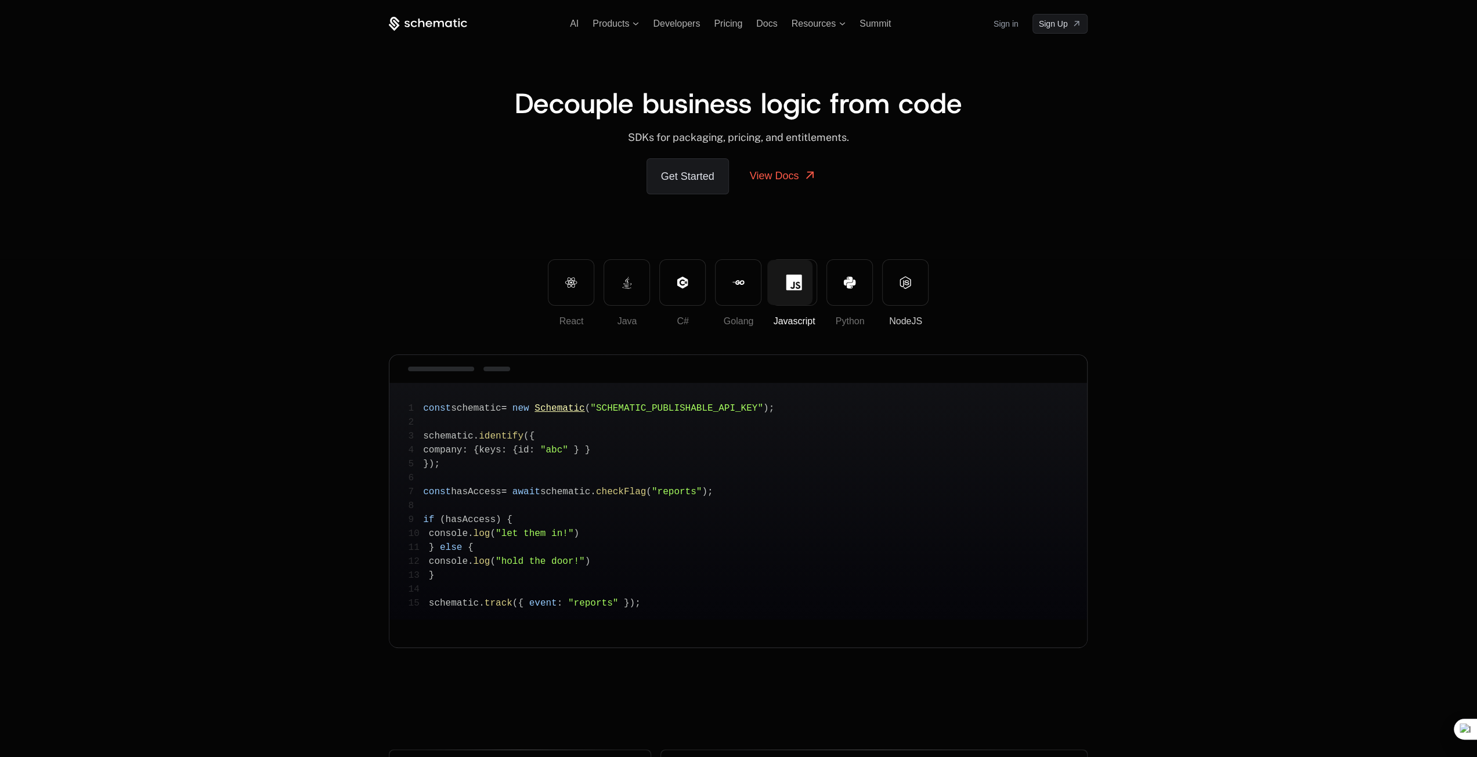
click at [888, 283] on button "NodeJS" at bounding box center [905, 282] width 46 height 46
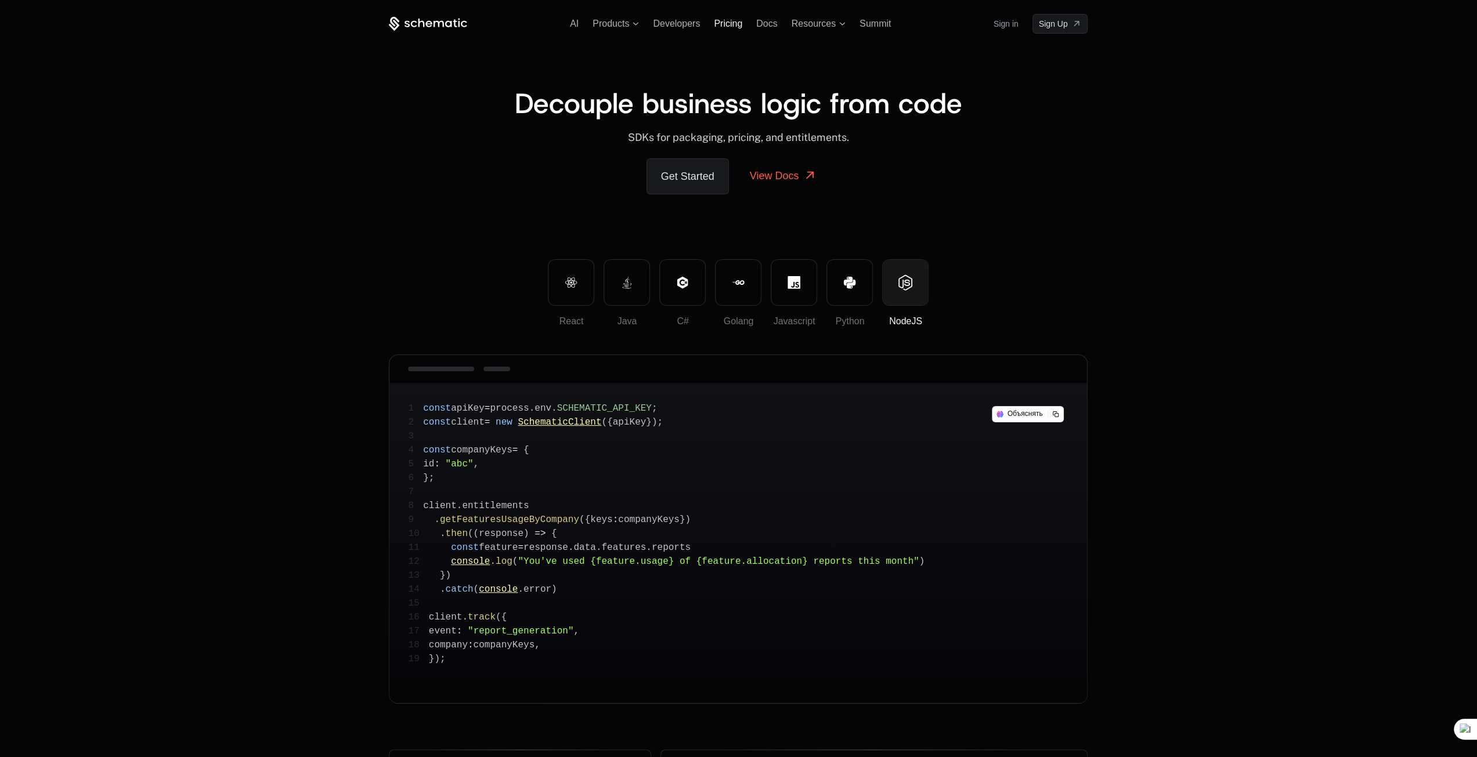
click at [726, 25] on span "Pricing" at bounding box center [728, 24] width 28 height 10
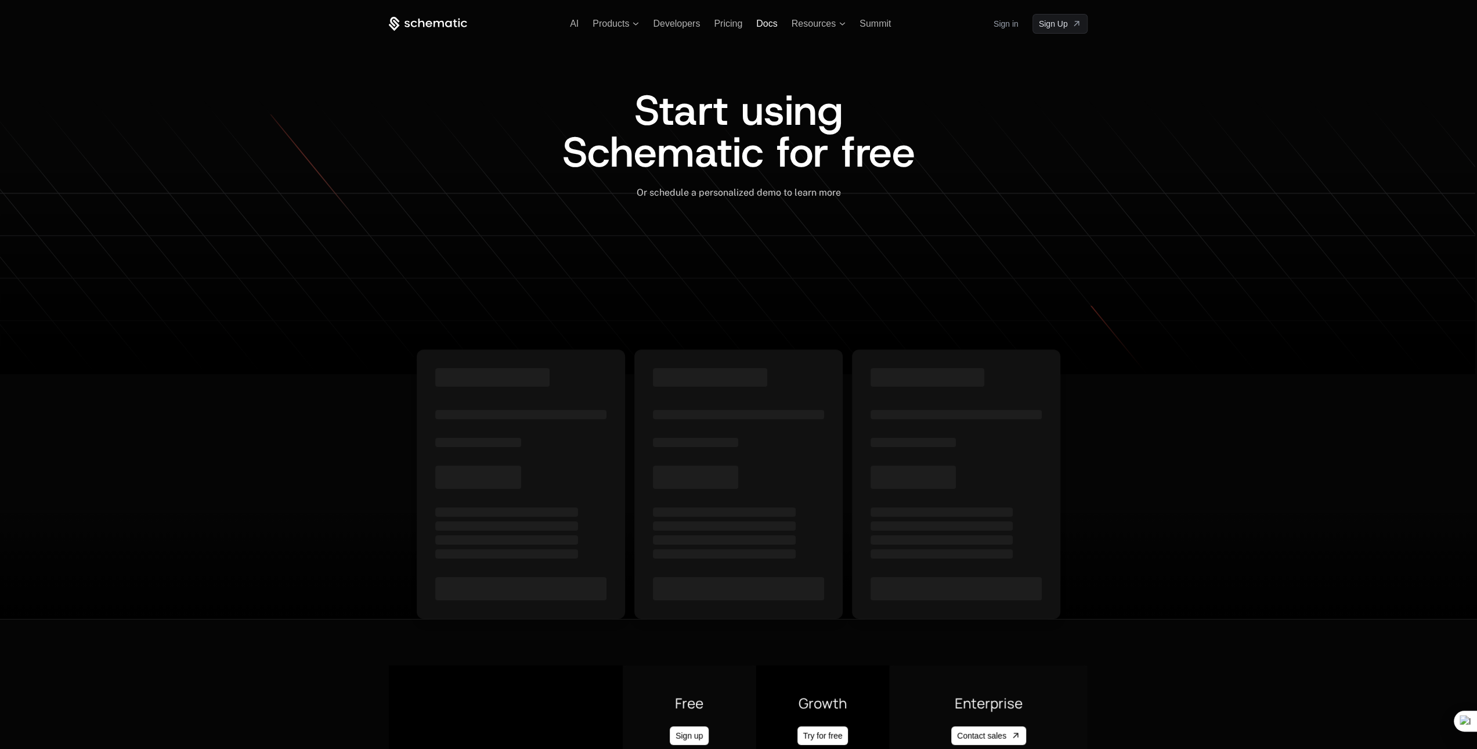
click at [765, 24] on span "Docs" at bounding box center [766, 24] width 21 height 10
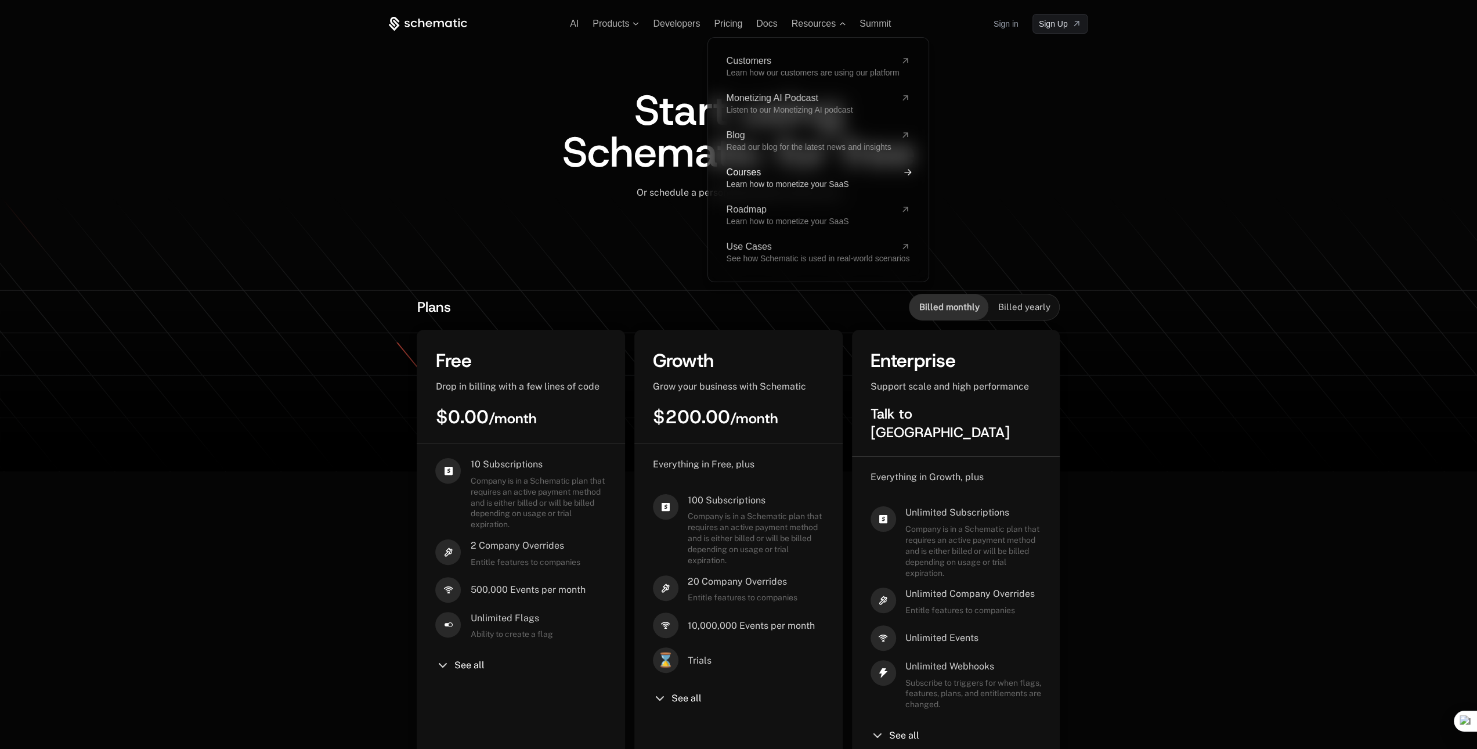
click at [769, 182] on span "Learn how to monetize your SaaS" at bounding box center [787, 183] width 122 height 9
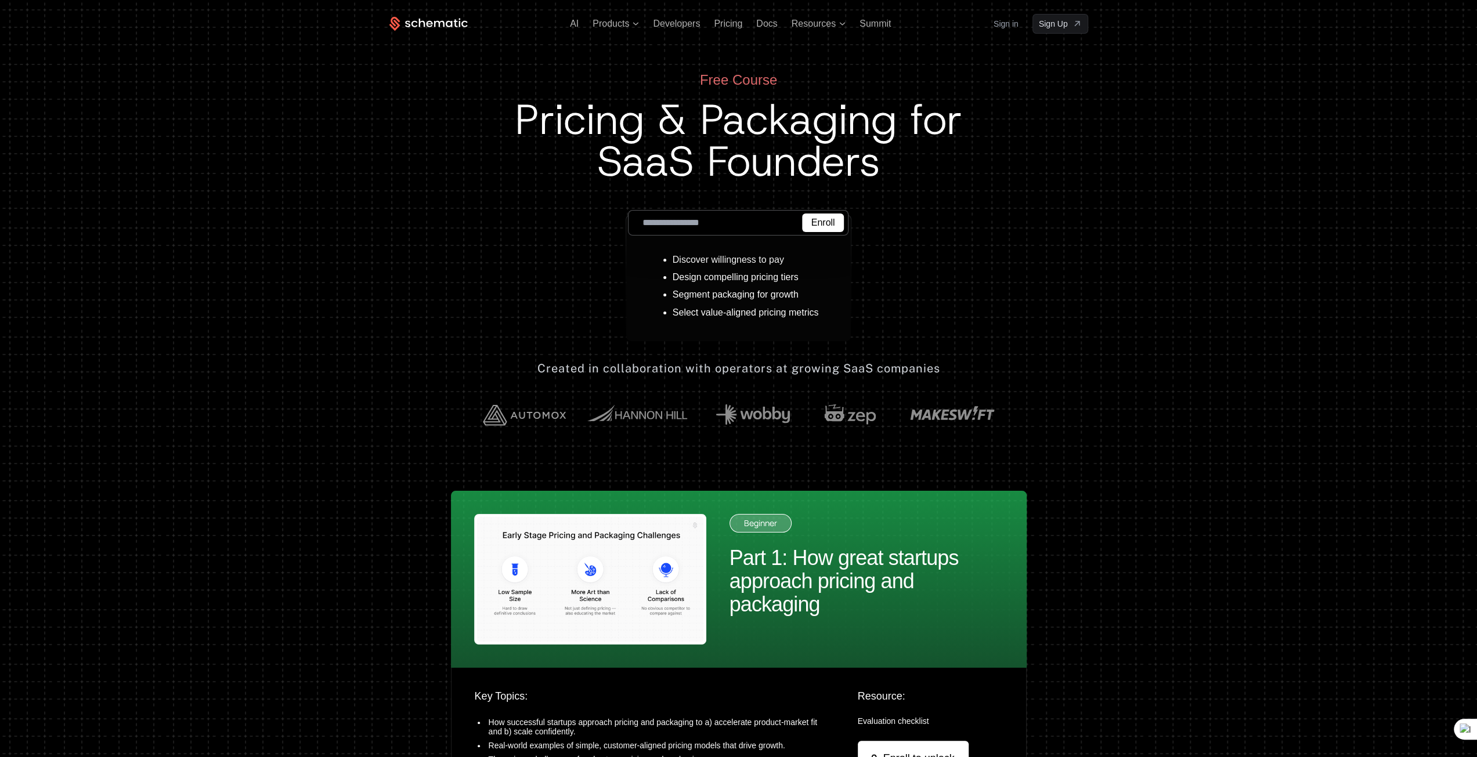
click at [436, 14] on div "AI Products Developers Pricing Docs Resources Summit Sign in Sign Up" at bounding box center [738, 24] width 699 height 20
click at [436, 26] on icon at bounding box center [428, 24] width 78 height 15
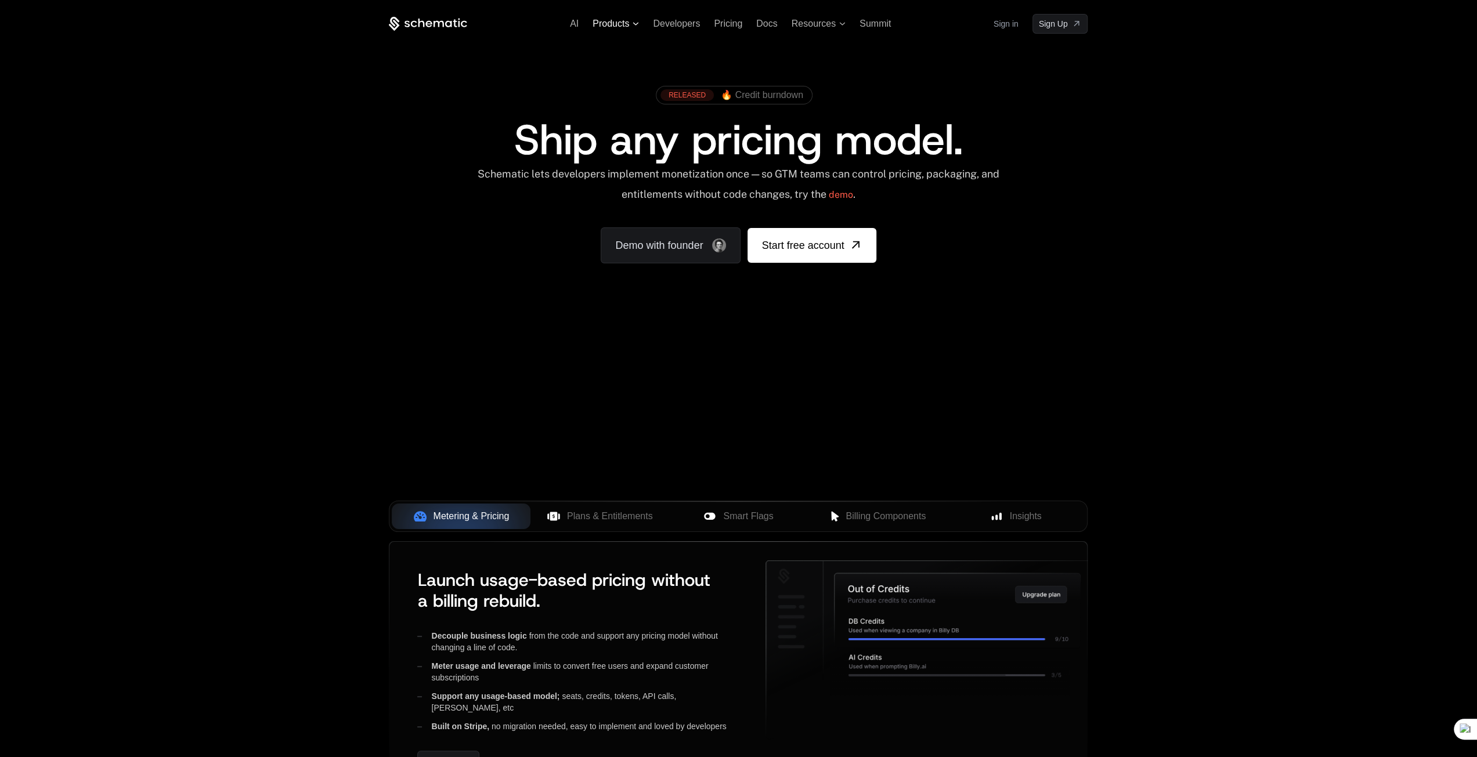
click at [630, 24] on span "Products" at bounding box center [616, 24] width 46 height 10
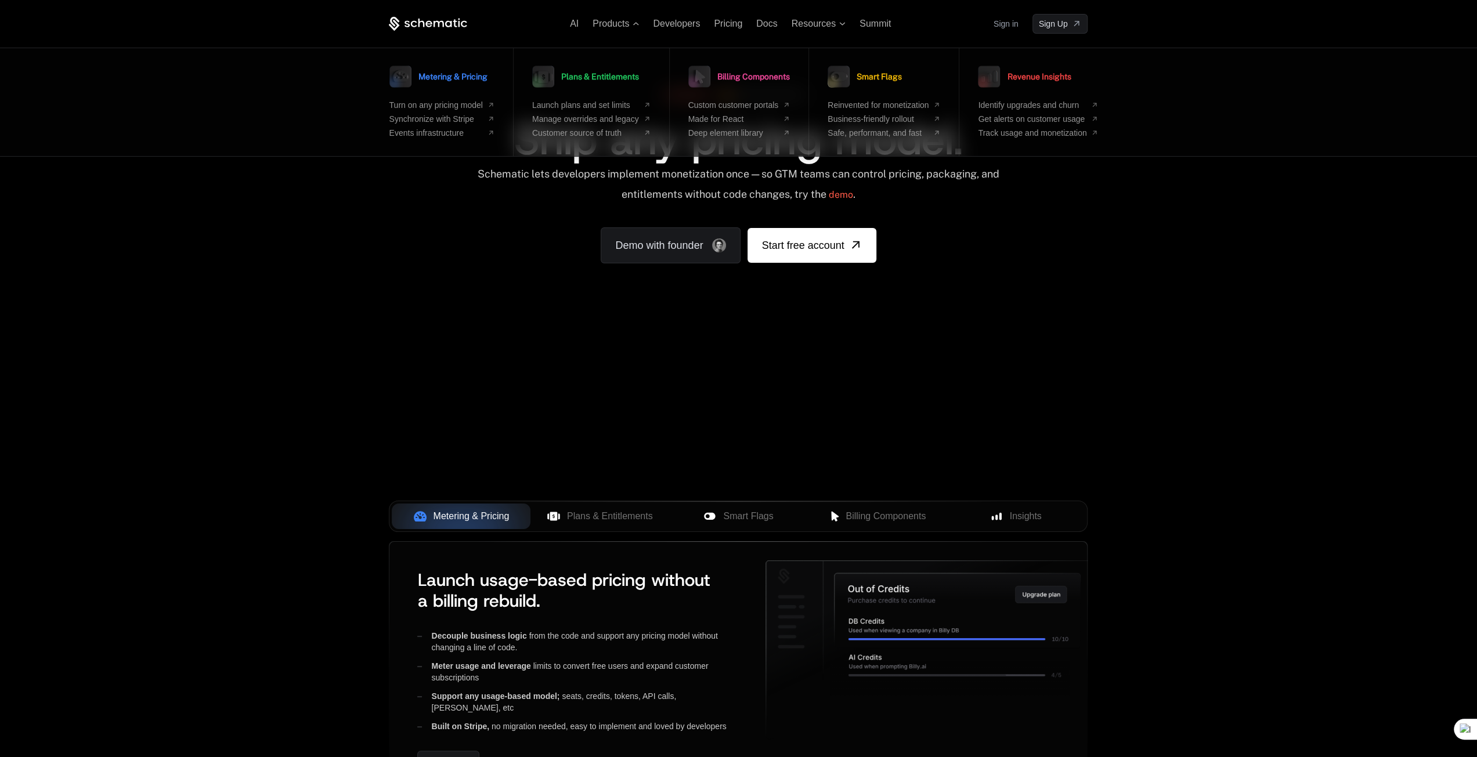
click at [1266, 259] on div "AI Products Metering & Pricing Turn on any pricing model Synchronize with Strip…" at bounding box center [738, 173] width 1477 height 347
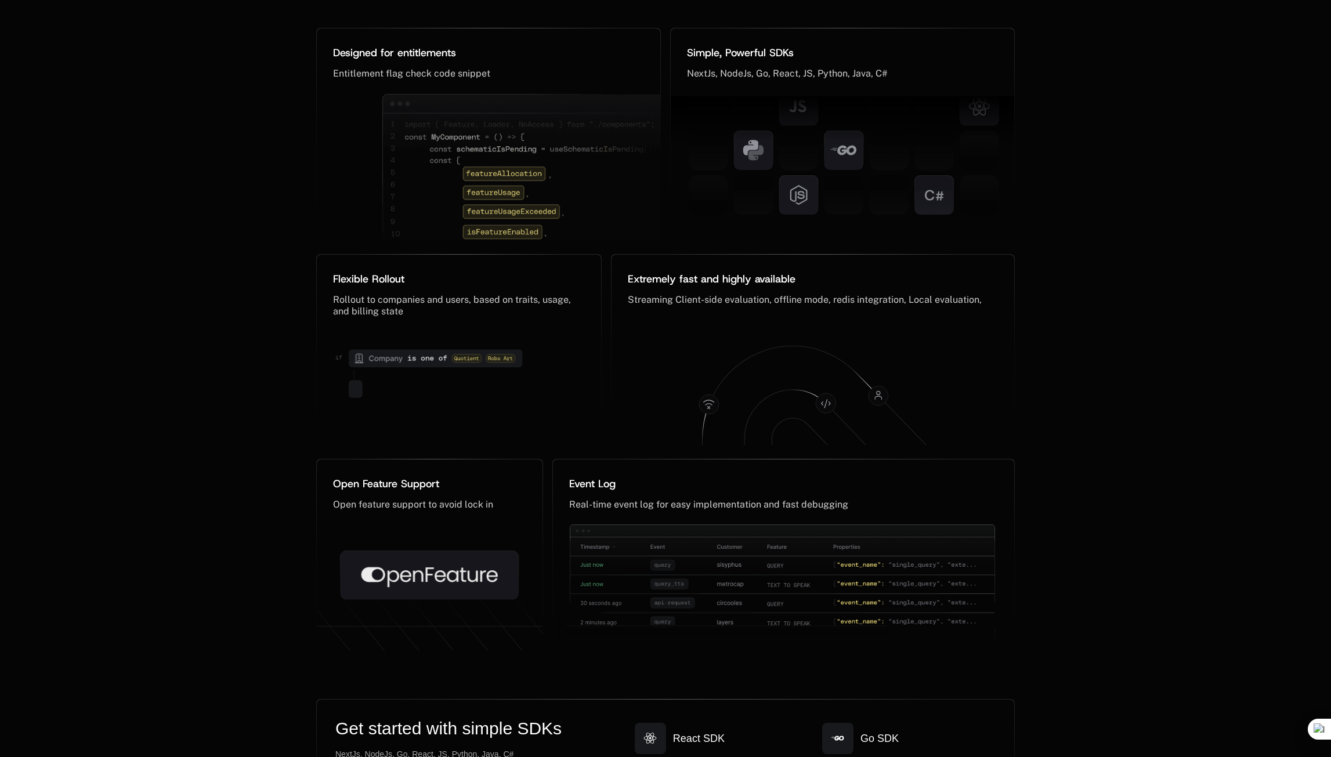
scroll to position [5498, 0]
drag, startPoint x: 667, startPoint y: 299, endPoint x: 894, endPoint y: 305, distance: 227.0
click at [894, 305] on div "Streaming Client-side evaluation, offline mode, redis integration, Local evalua…" at bounding box center [813, 306] width 370 height 26
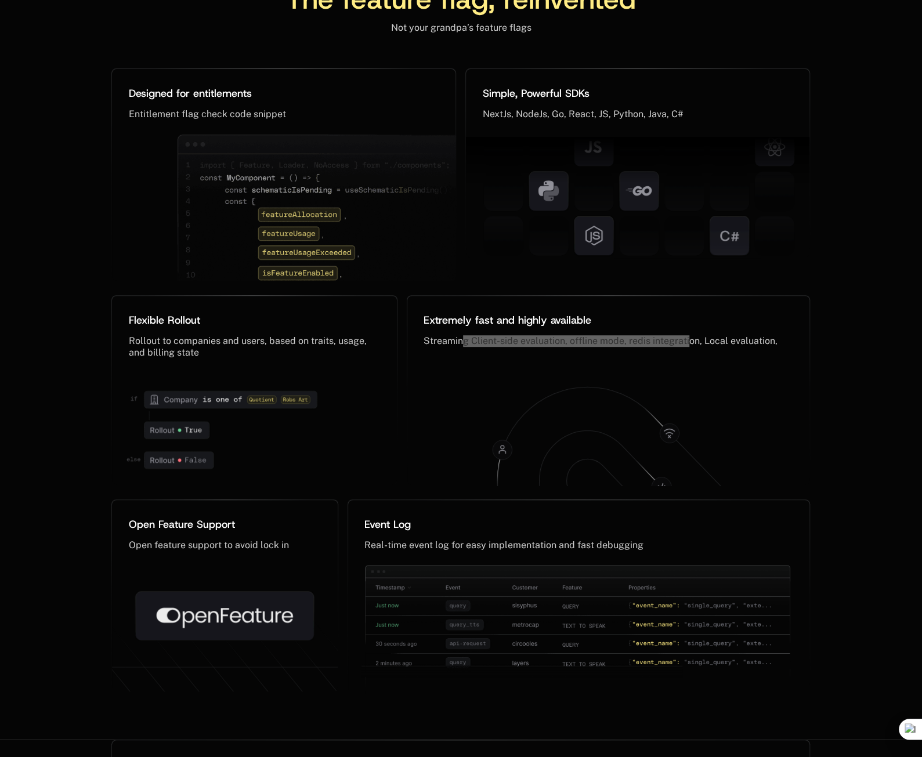
scroll to position [5630, 0]
